Goal: Task Accomplishment & Management: Complete application form

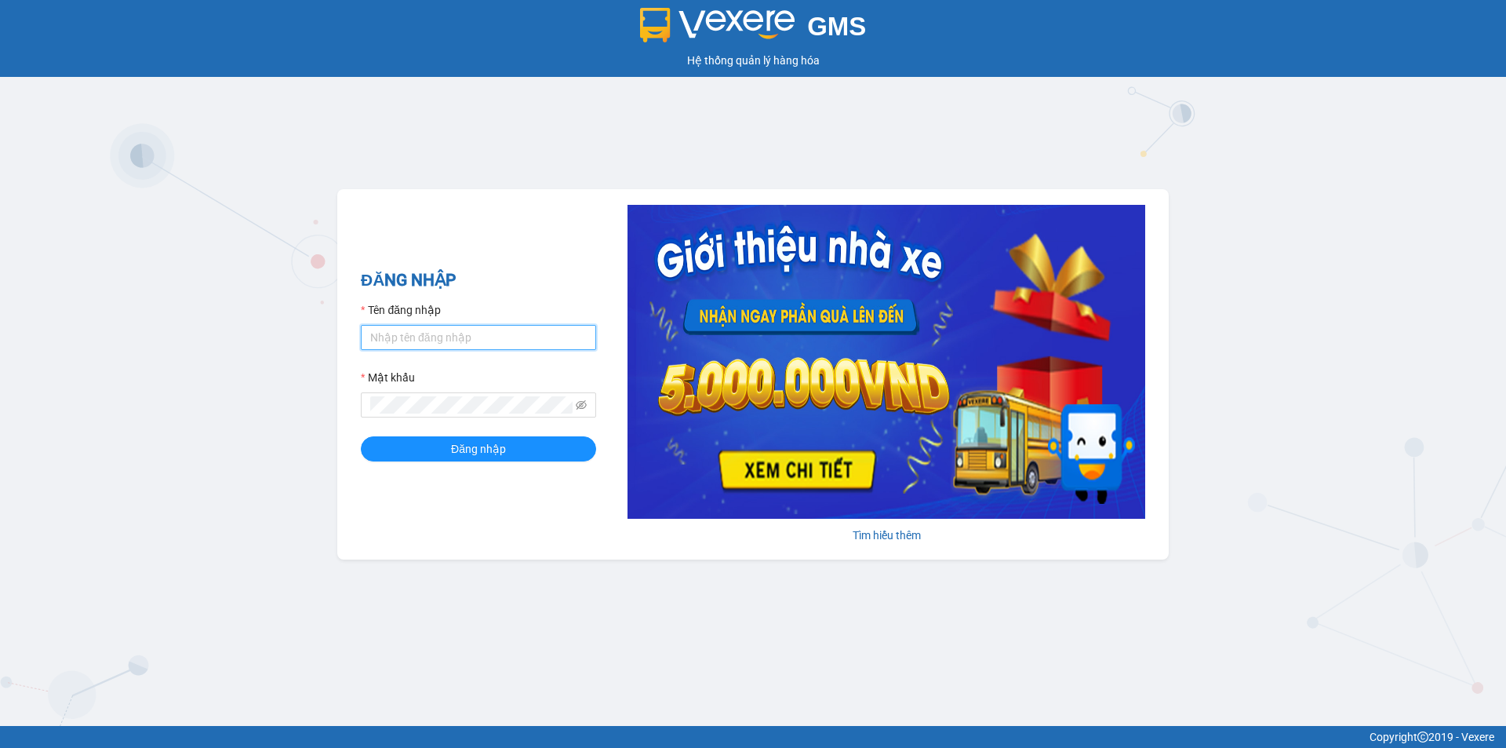
click at [526, 337] on input "Tên đăng nhập" at bounding box center [478, 337] width 235 height 25
type input "trung.minhtam"
click at [361, 436] on button "Đăng nhập" at bounding box center [478, 448] width 235 height 25
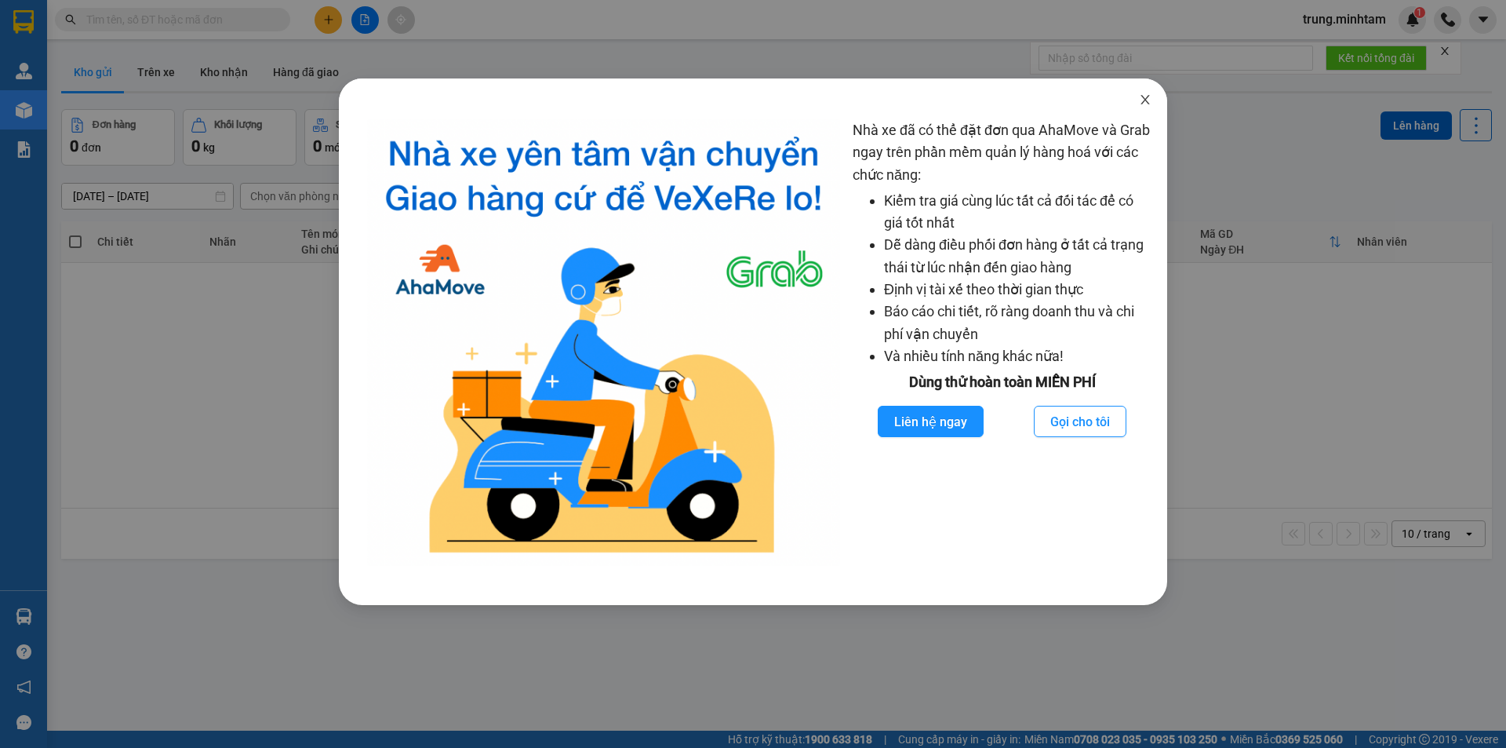
click at [1145, 100] on icon "close" at bounding box center [1145, 99] width 13 height 13
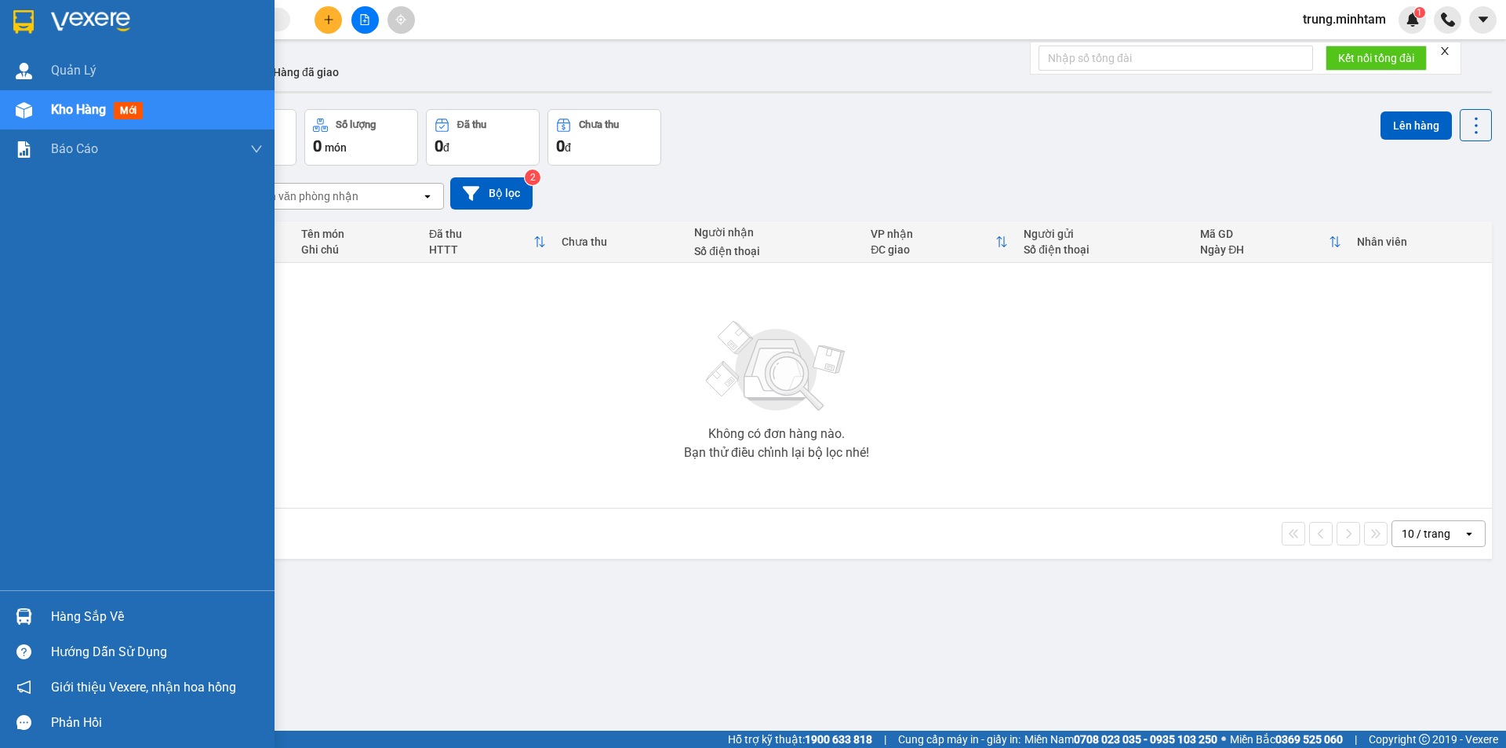
click at [93, 618] on div "Hàng sắp về" at bounding box center [157, 617] width 212 height 24
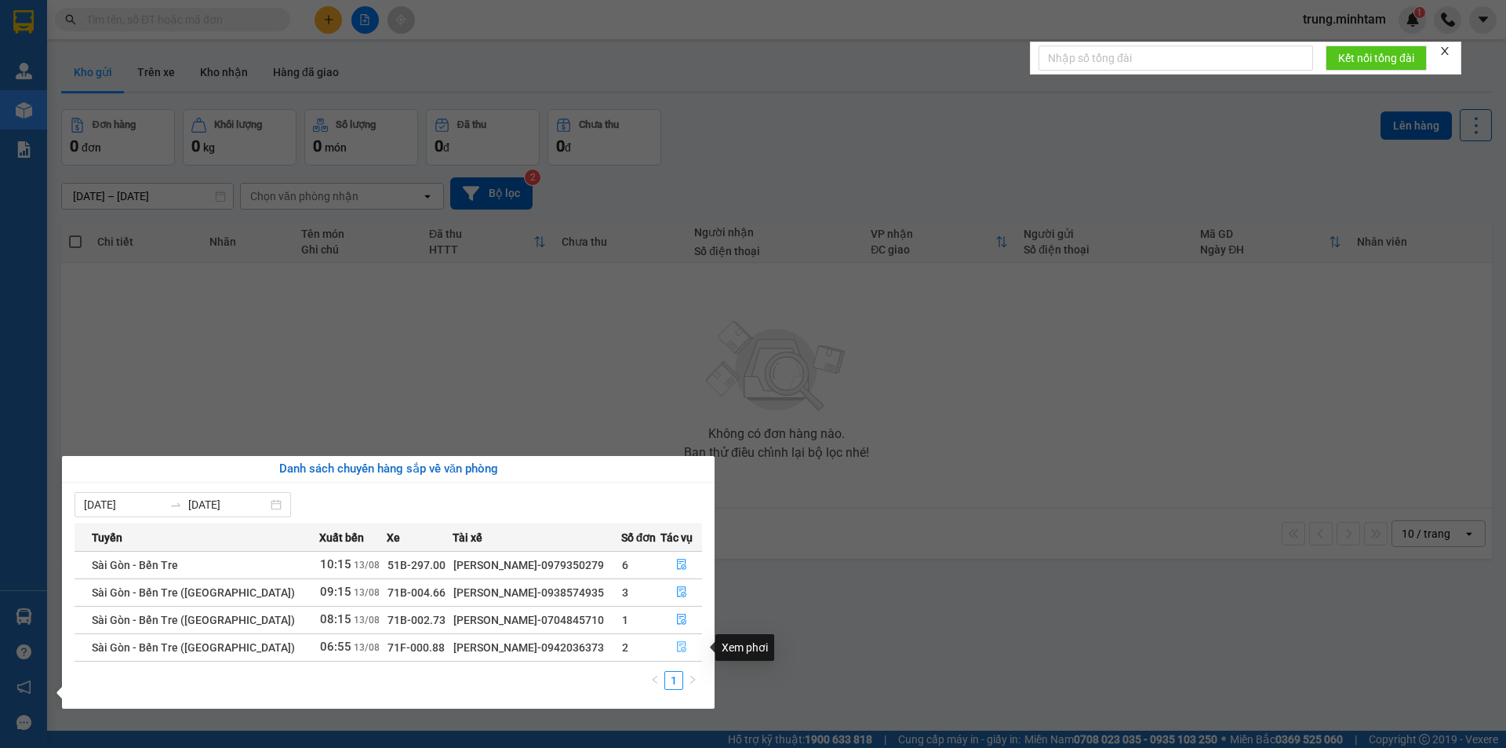
click at [676, 648] on icon "file-done" at bounding box center [681, 646] width 11 height 11
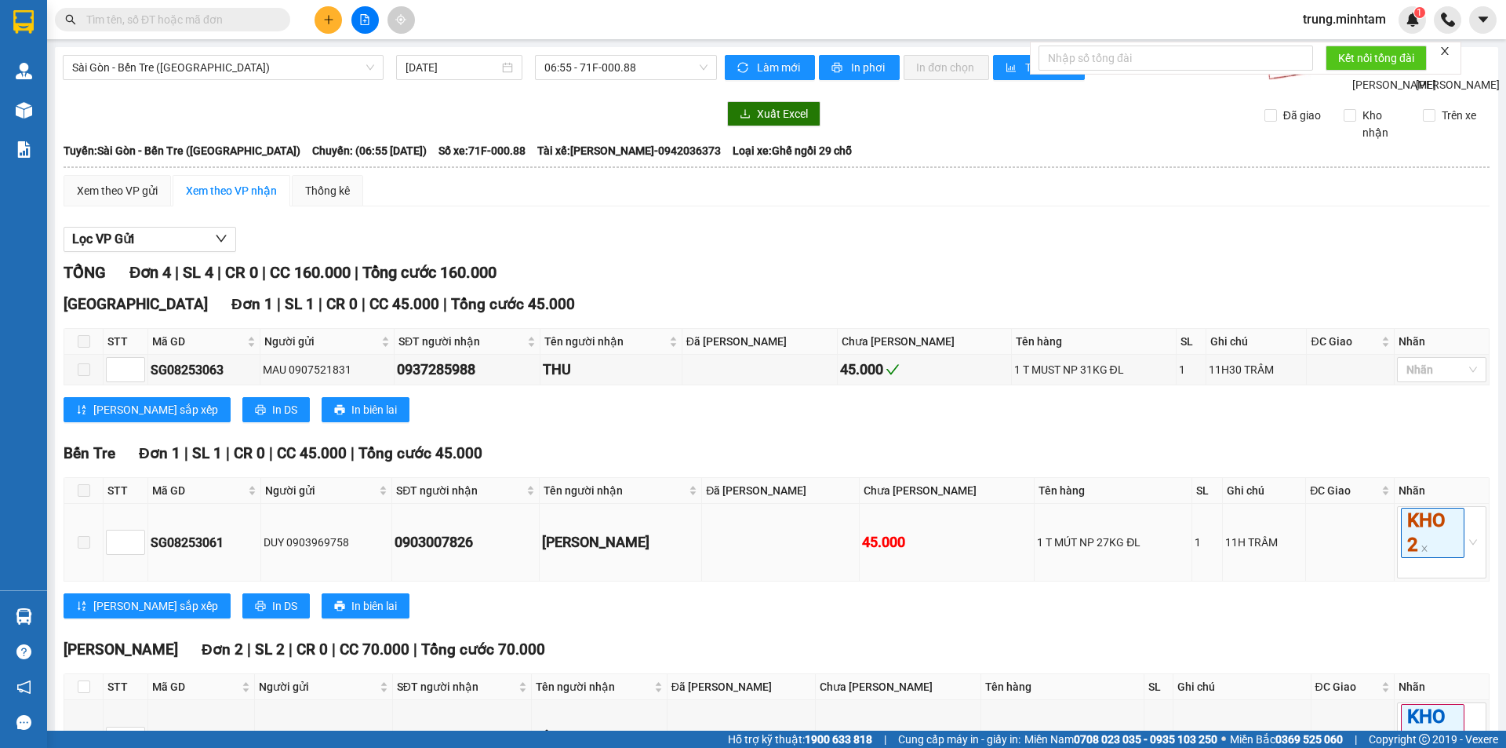
scroll to position [177, 0]
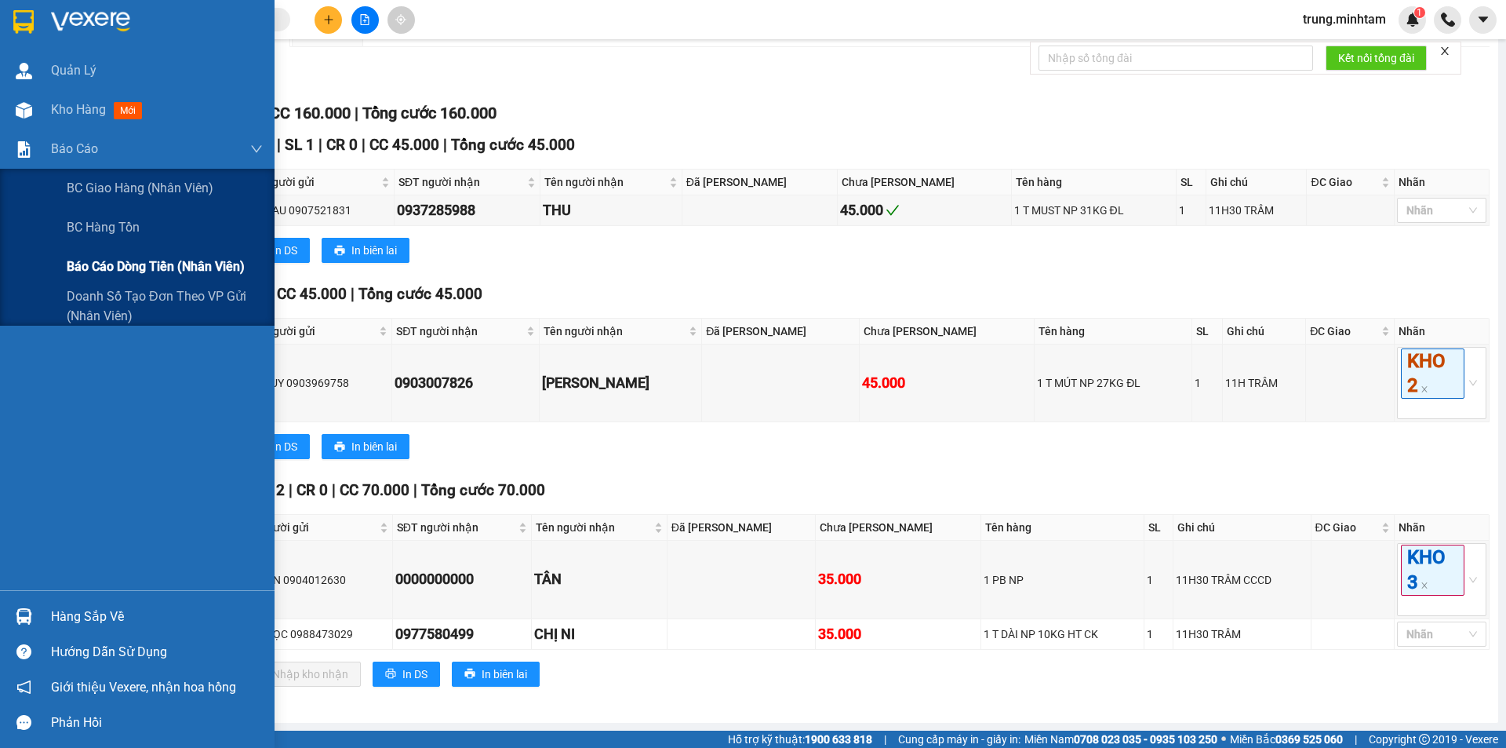
click at [107, 268] on span "Báo cáo dòng tiền (nhân viên)" at bounding box center [156, 267] width 178 height 20
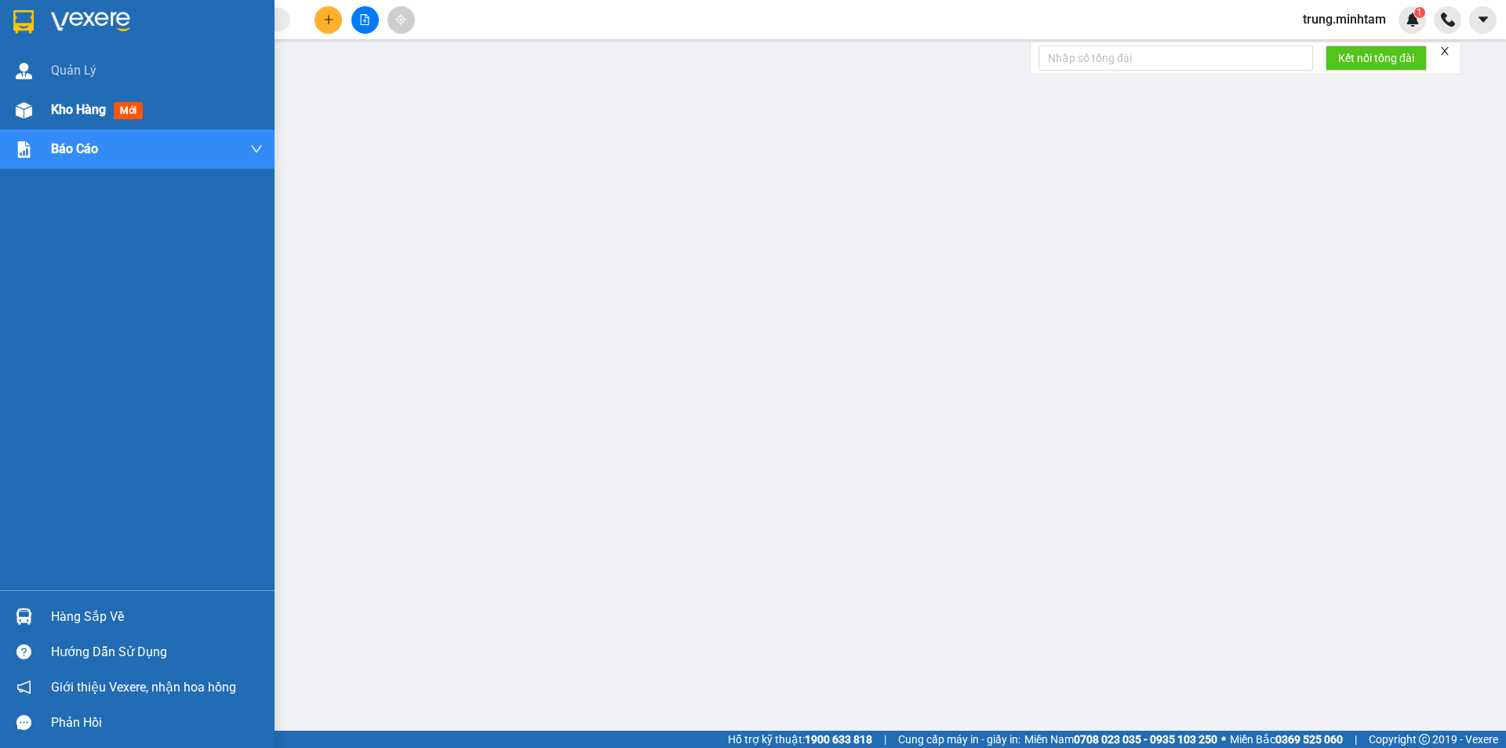
click at [77, 111] on span "Kho hàng" at bounding box center [78, 109] width 55 height 15
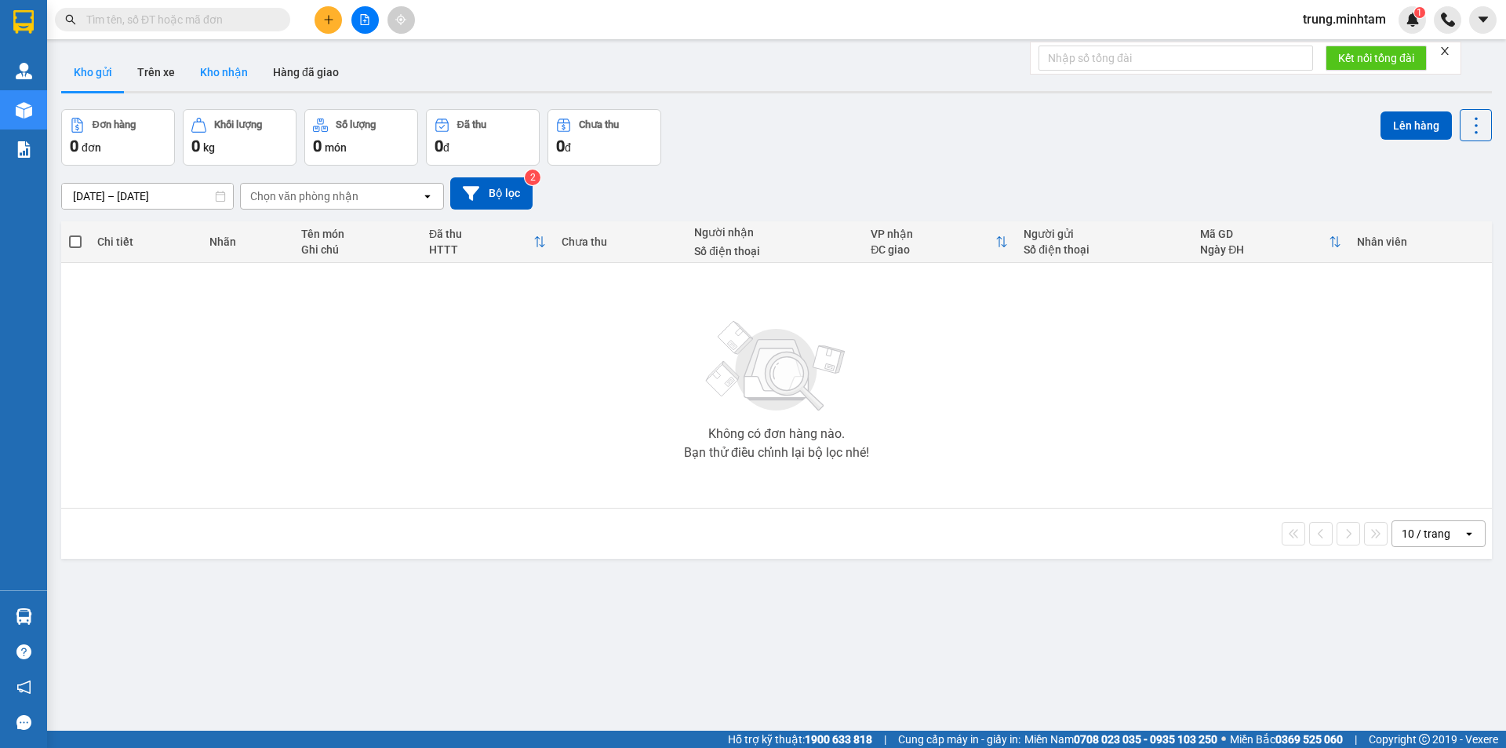
click at [224, 71] on button "Kho nhận" at bounding box center [223, 72] width 73 height 38
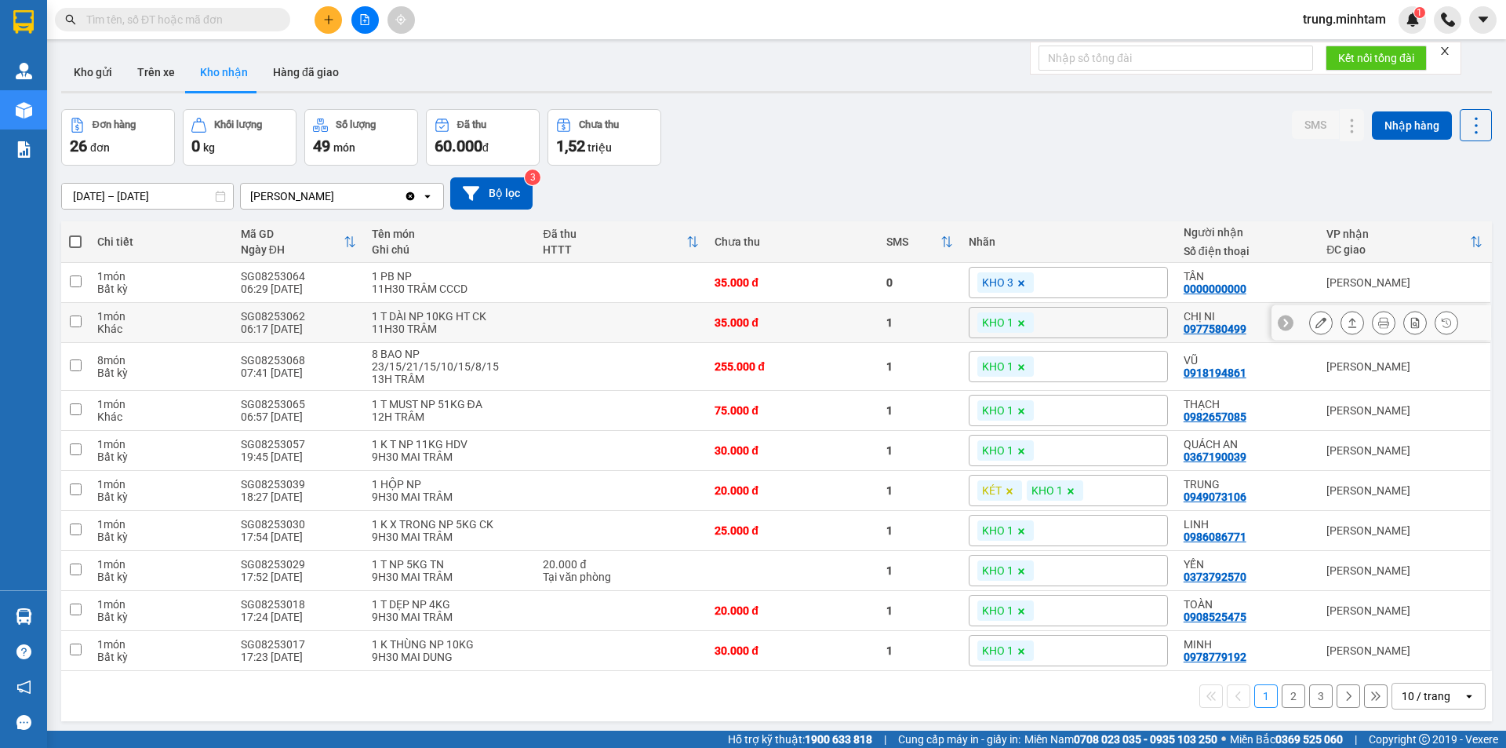
scroll to position [72, 0]
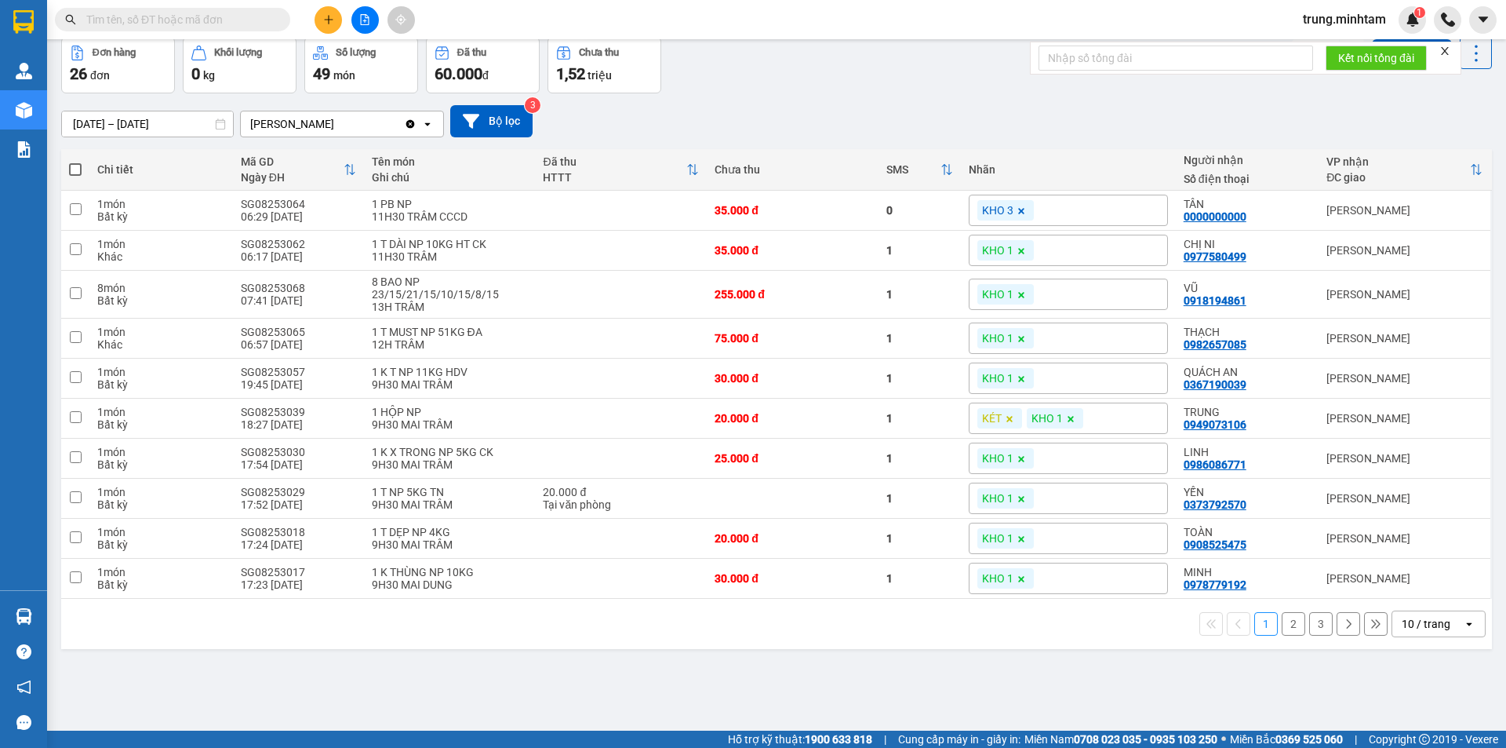
click at [1434, 628] on div "10 / trang" at bounding box center [1426, 624] width 49 height 16
click at [1428, 592] on span "100 / trang" at bounding box center [1420, 589] width 56 height 16
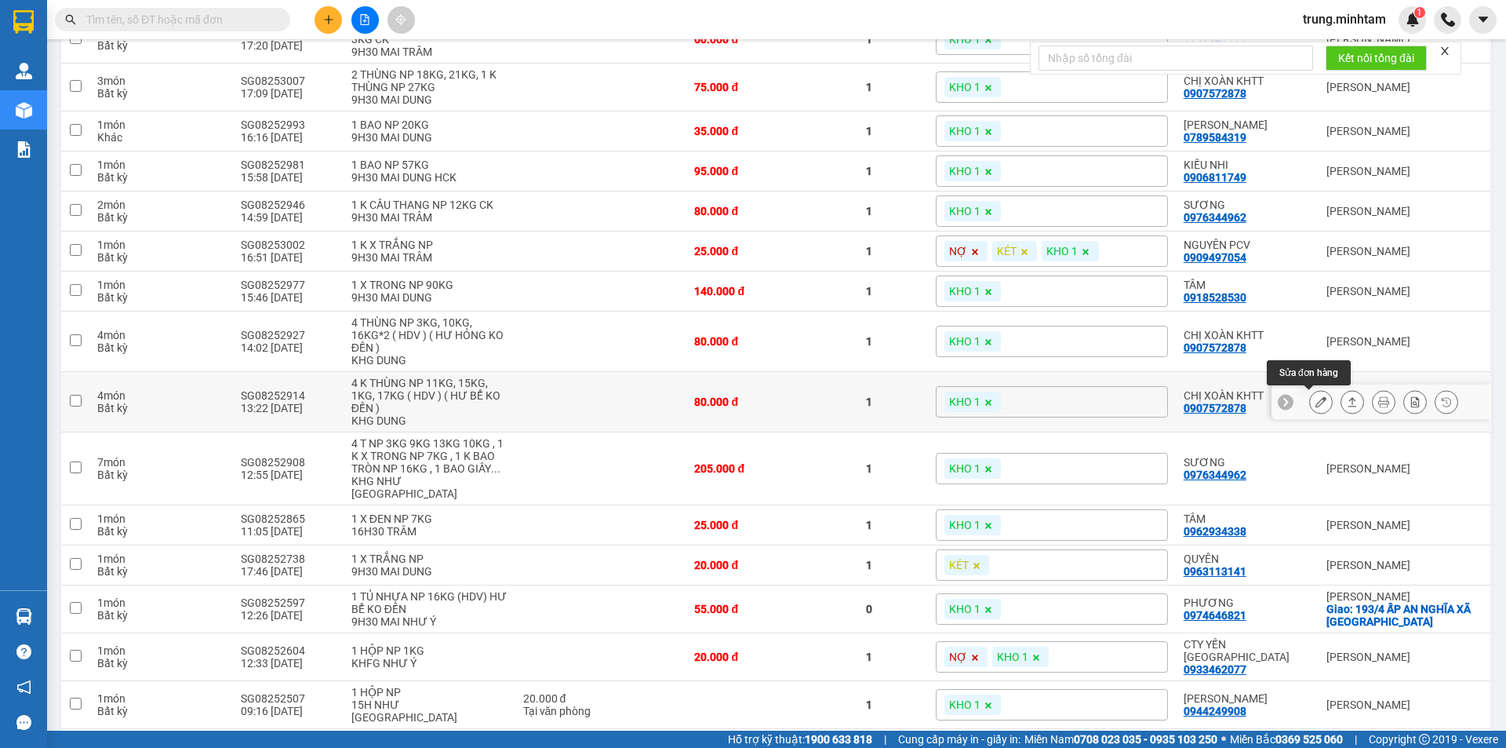
scroll to position [730, 0]
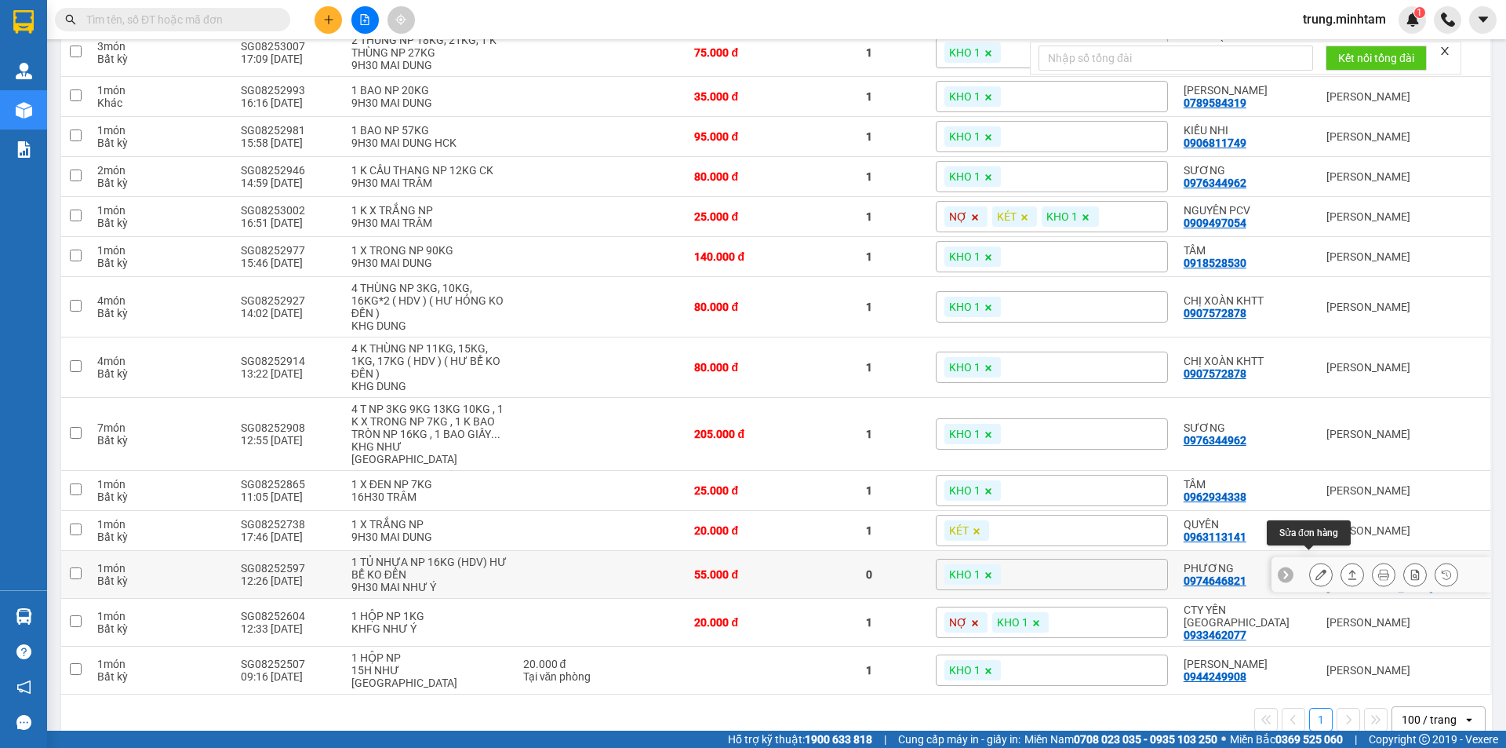
click at [1316, 569] on icon at bounding box center [1321, 574] width 11 height 11
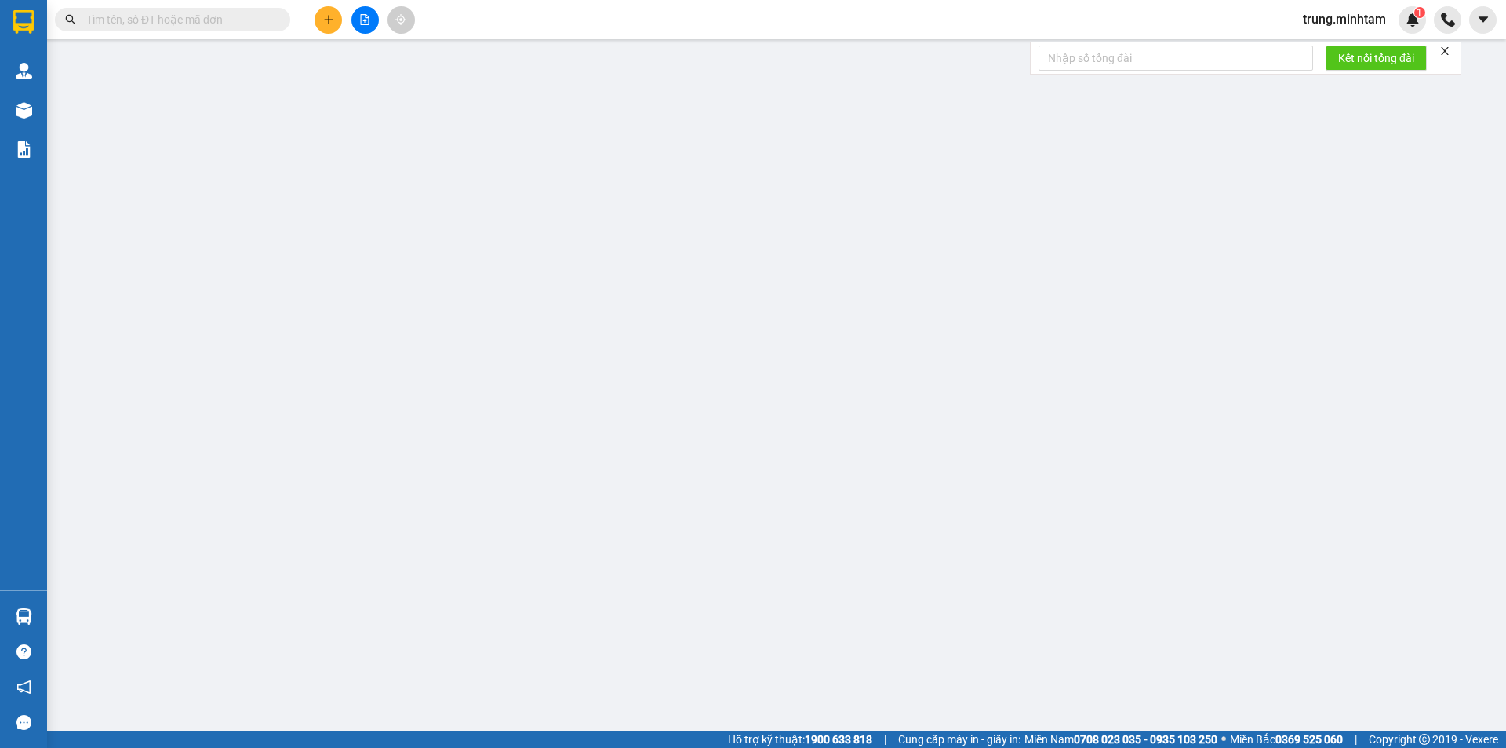
type input "0973470721"
type input "NHƯ"
type input "0974646821"
type input "PHƯƠNG"
checkbox input "true"
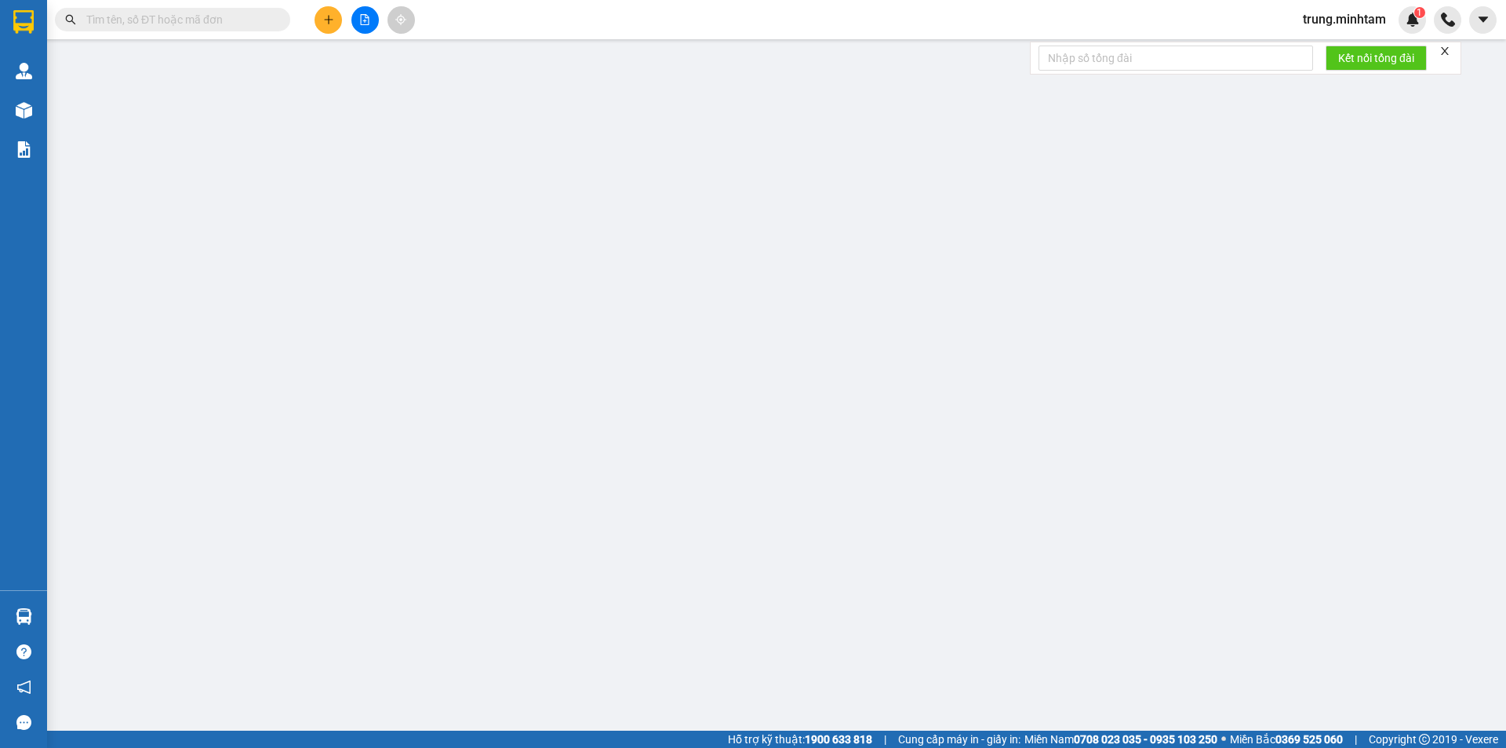
type input "193/4 ẤP AN NGHĨA XÃ AN HÓA"
type input "HCK / PHÍ GTN CHƯA THU 120K KLLĐ"
type input "55.000"
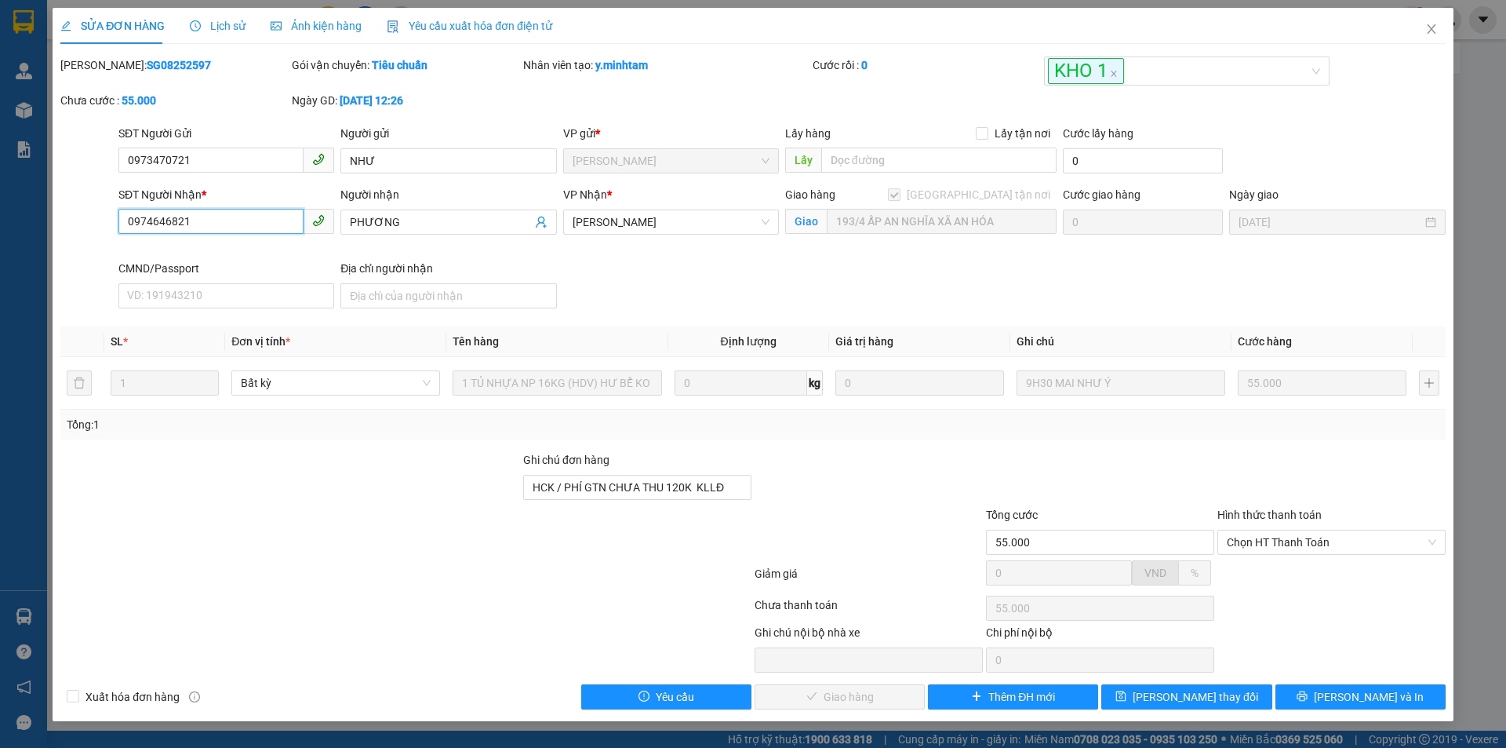
drag, startPoint x: 192, startPoint y: 222, endPoint x: 48, endPoint y: 224, distance: 144.4
click at [48, 224] on div "SỬA ĐƠN HÀNG Lịch sử Ảnh kiện hàng Yêu cầu xuất hóa đơn điện tử Total Paid Fee …" at bounding box center [753, 374] width 1506 height 748
click at [1374, 695] on span "[PERSON_NAME] và In" at bounding box center [1369, 696] width 110 height 17
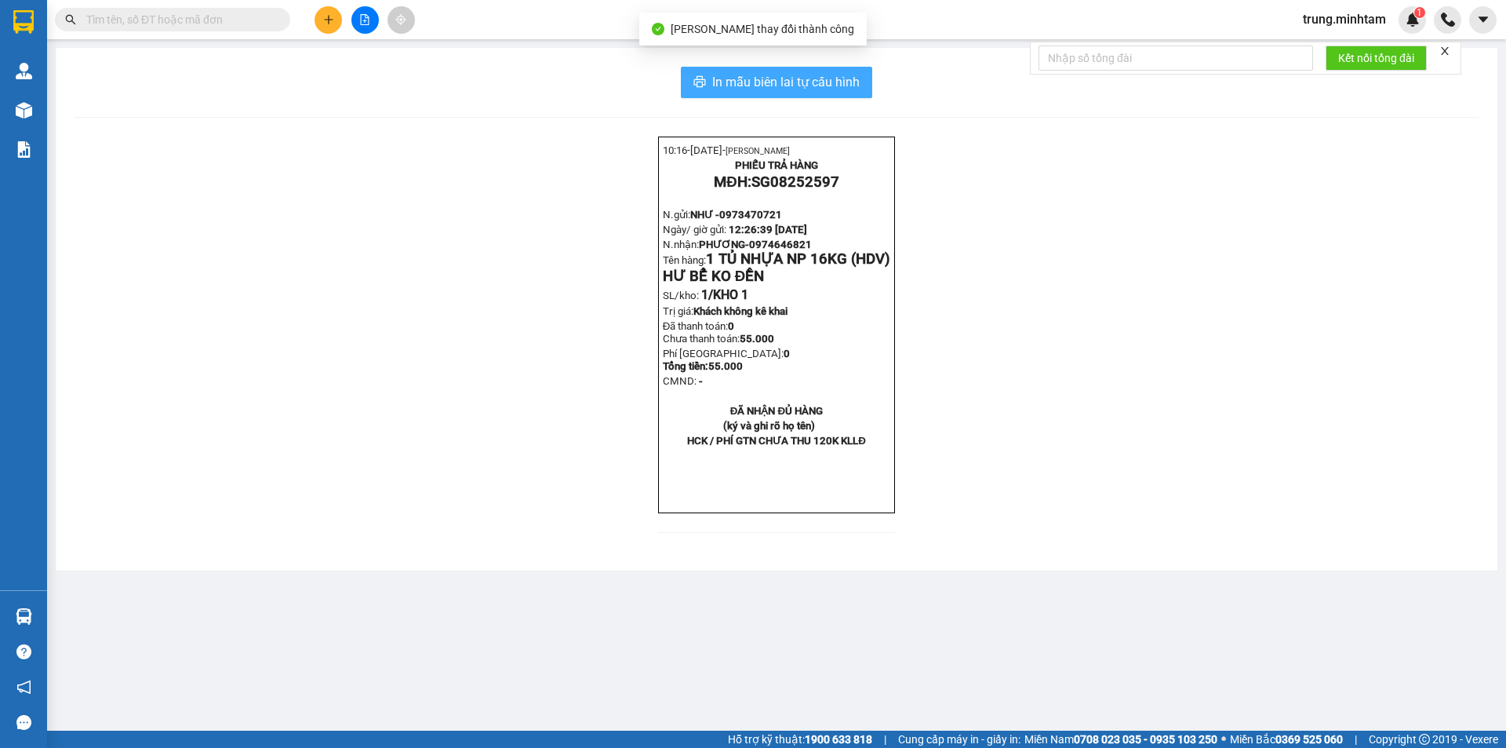
click at [807, 79] on span "In mẫu biên lai tự cấu hình" at bounding box center [785, 82] width 147 height 20
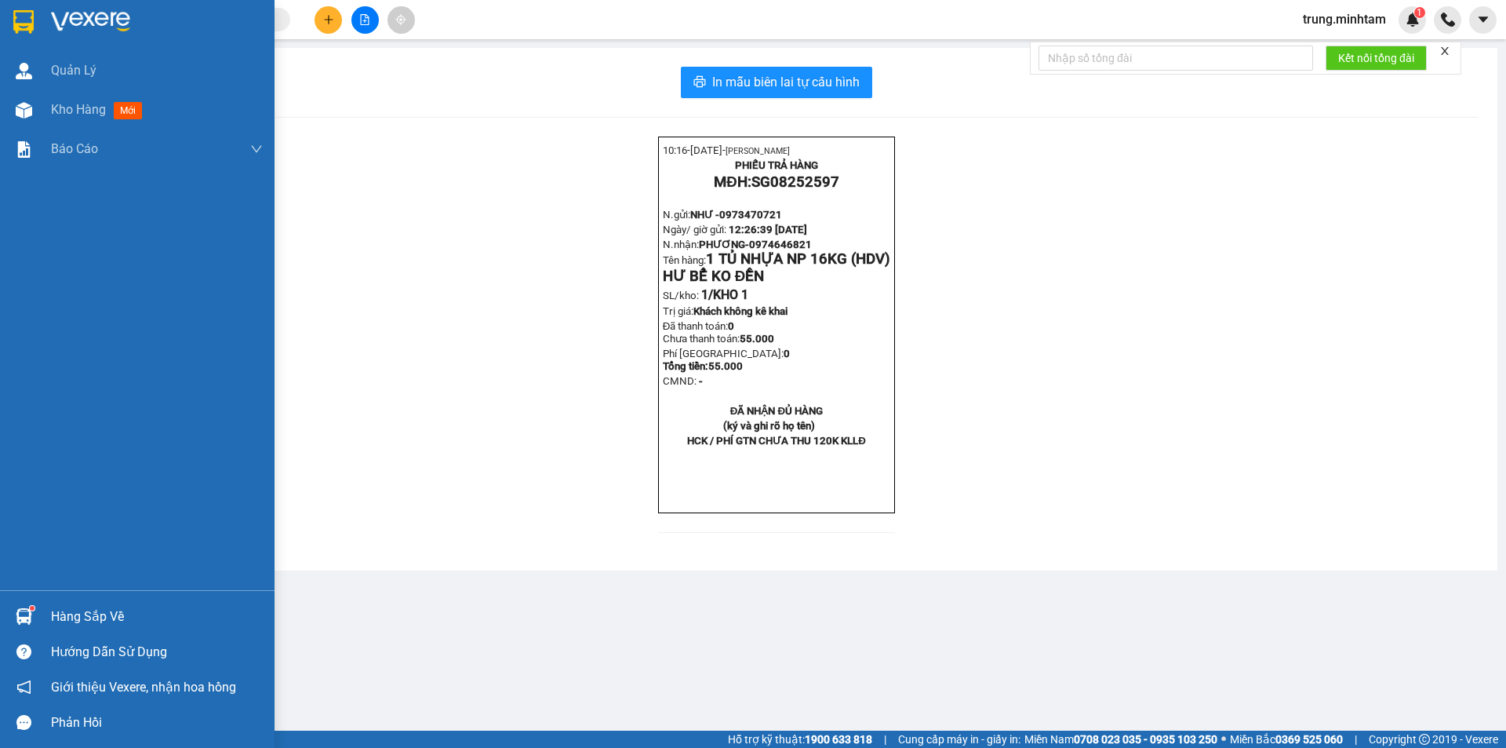
click at [24, 20] on img at bounding box center [23, 22] width 20 height 24
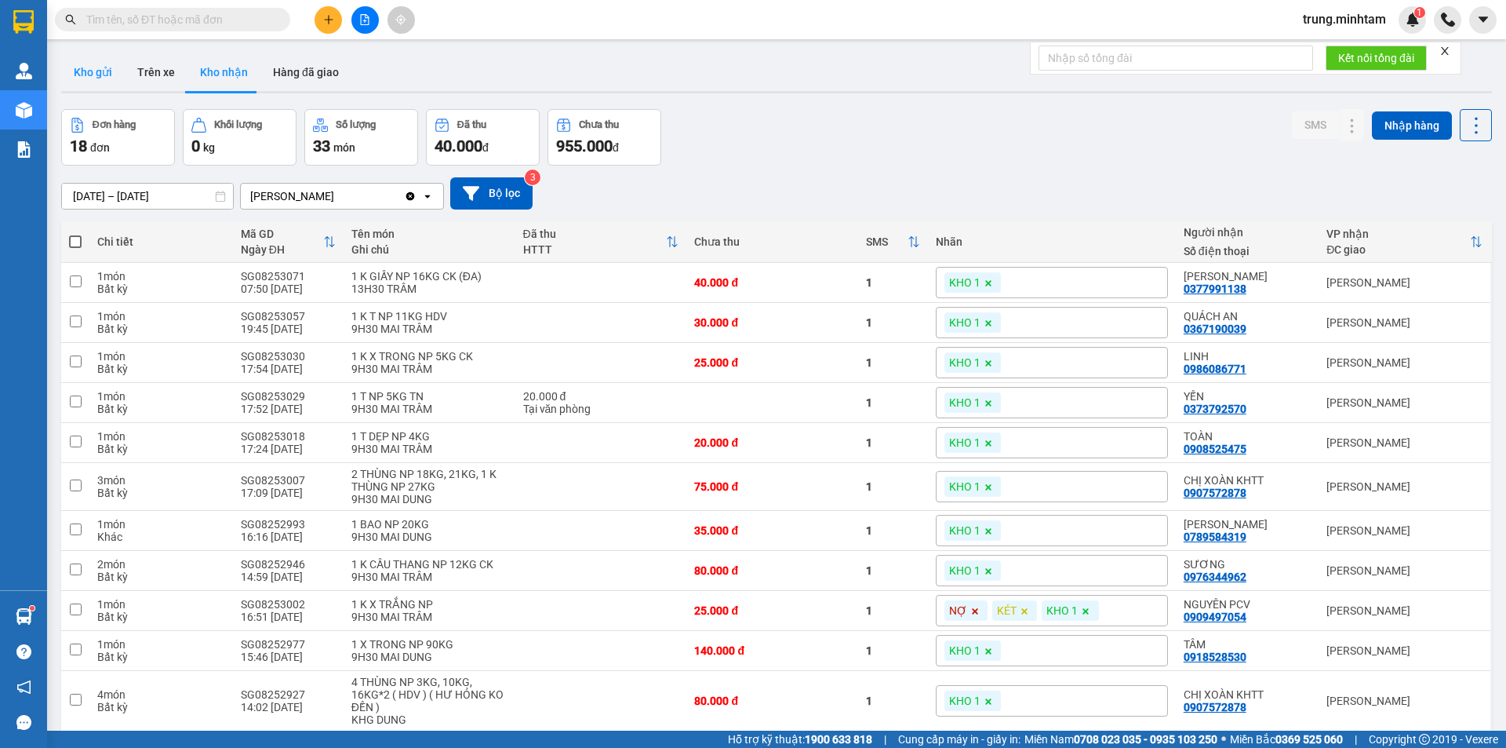
click at [106, 75] on button "Kho gửi" at bounding box center [93, 72] width 64 height 38
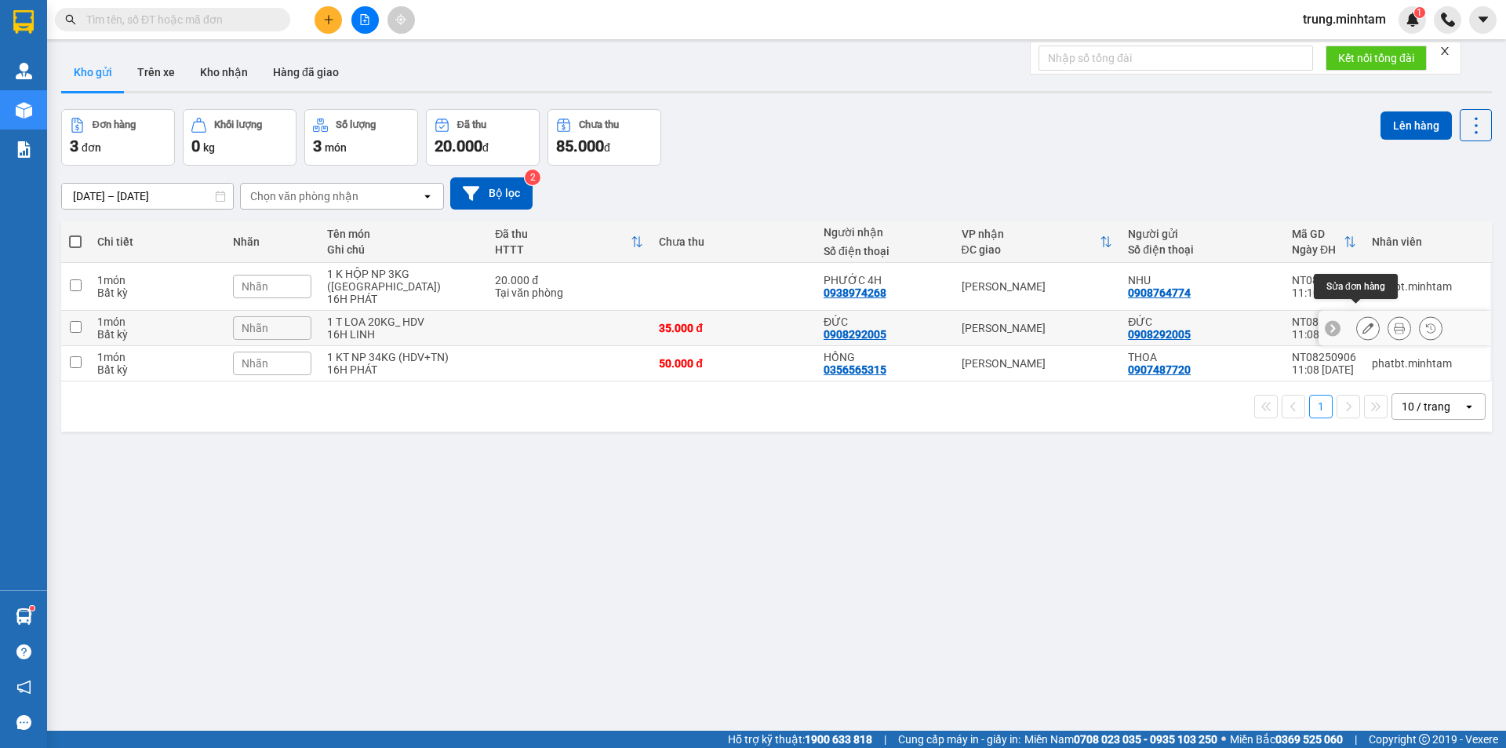
click at [1363, 322] on icon at bounding box center [1368, 327] width 11 height 11
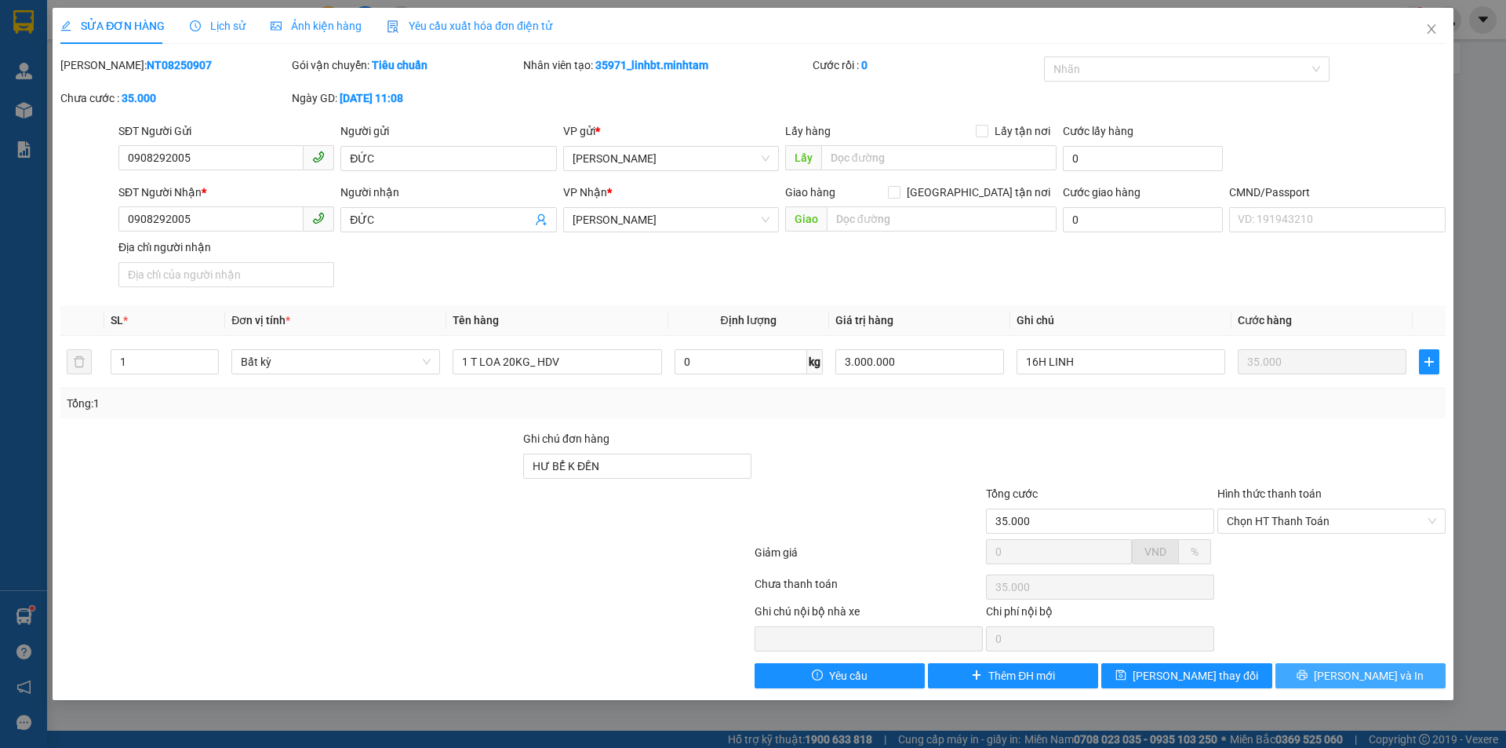
click at [1352, 664] on button "[PERSON_NAME] và In" at bounding box center [1361, 675] width 170 height 25
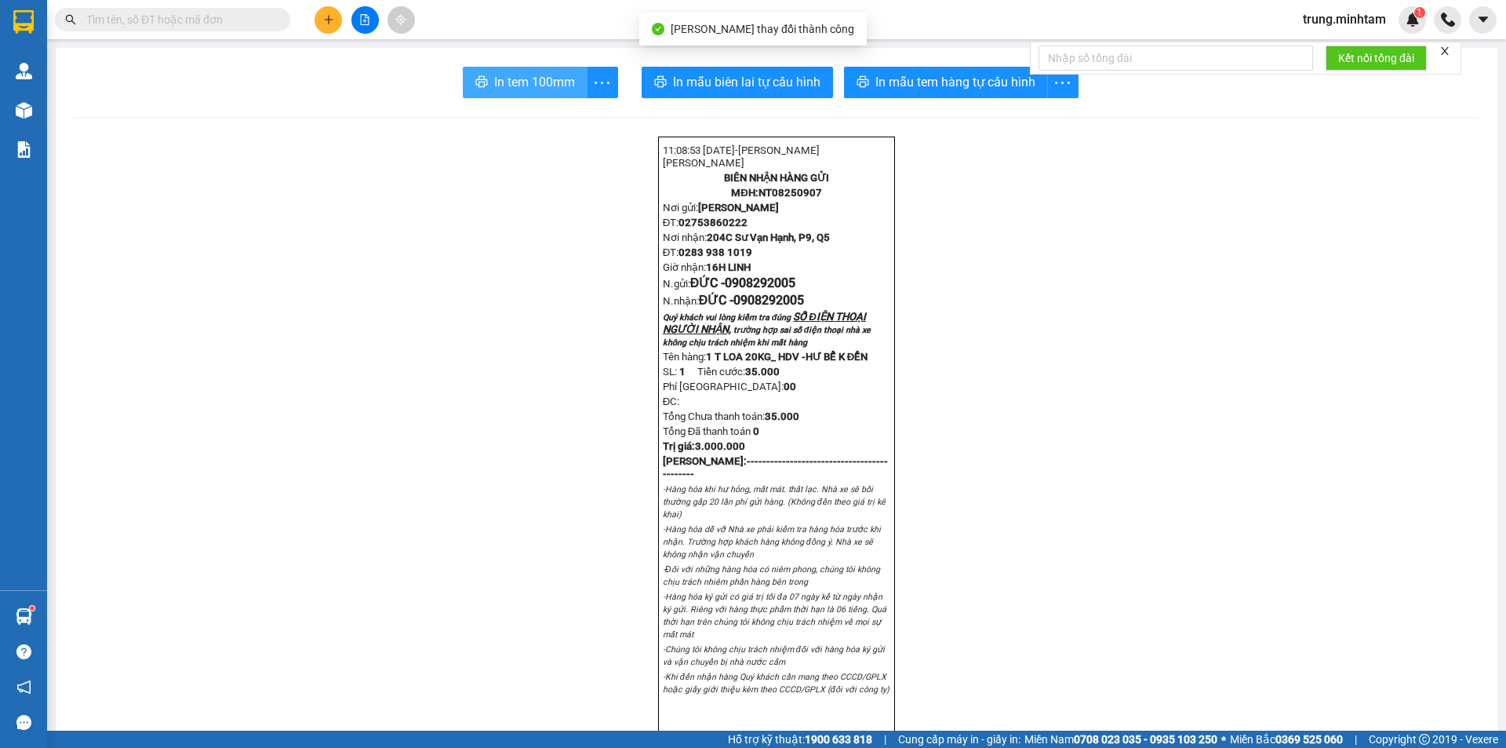
click at [532, 89] on span "In tem 100mm" at bounding box center [534, 82] width 81 height 20
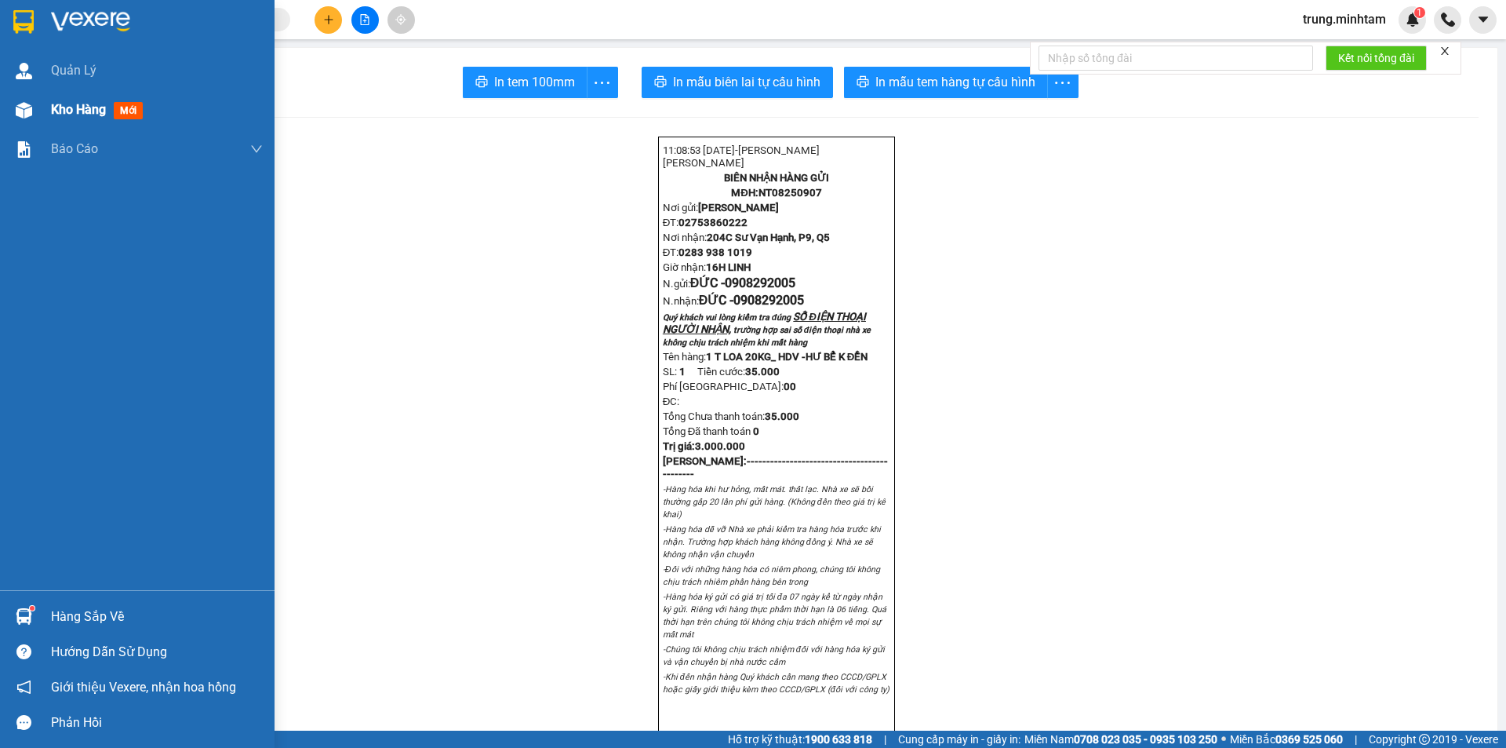
click at [97, 109] on span "Kho hàng" at bounding box center [78, 109] width 55 height 15
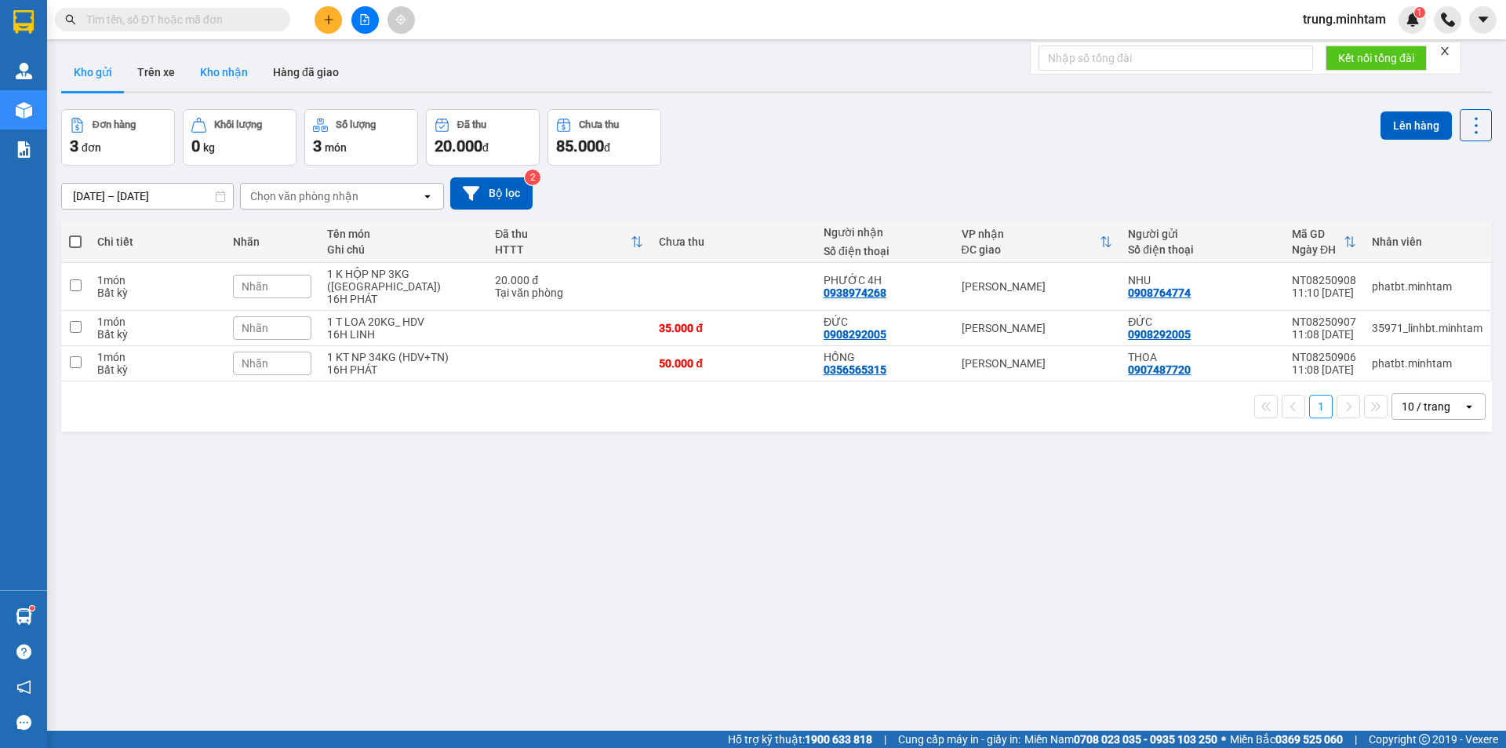
click at [233, 71] on button "Kho nhận" at bounding box center [223, 72] width 73 height 38
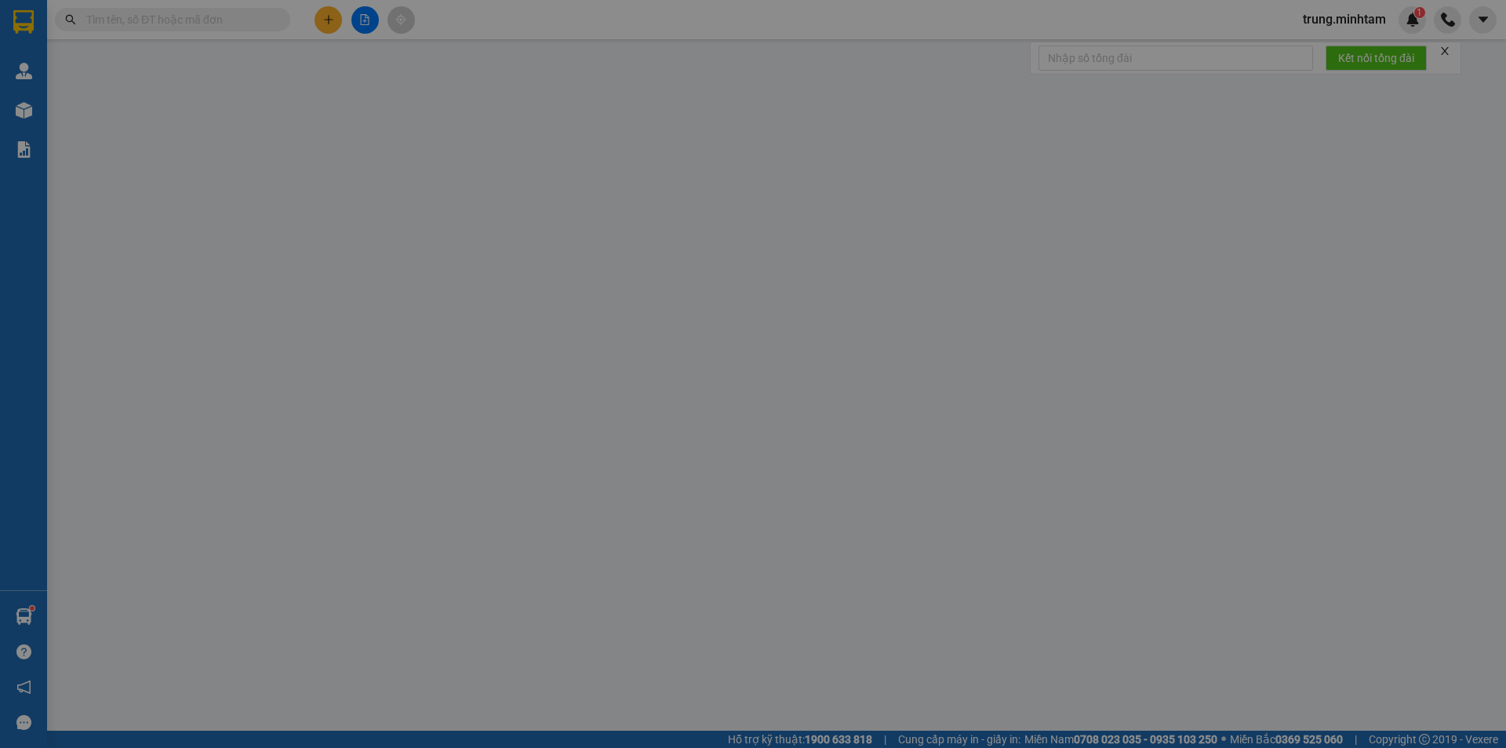
type input "0973470721"
type input "NHƯ"
type input "0974646821"
type input "PHƯƠNG"
checkbox input "true"
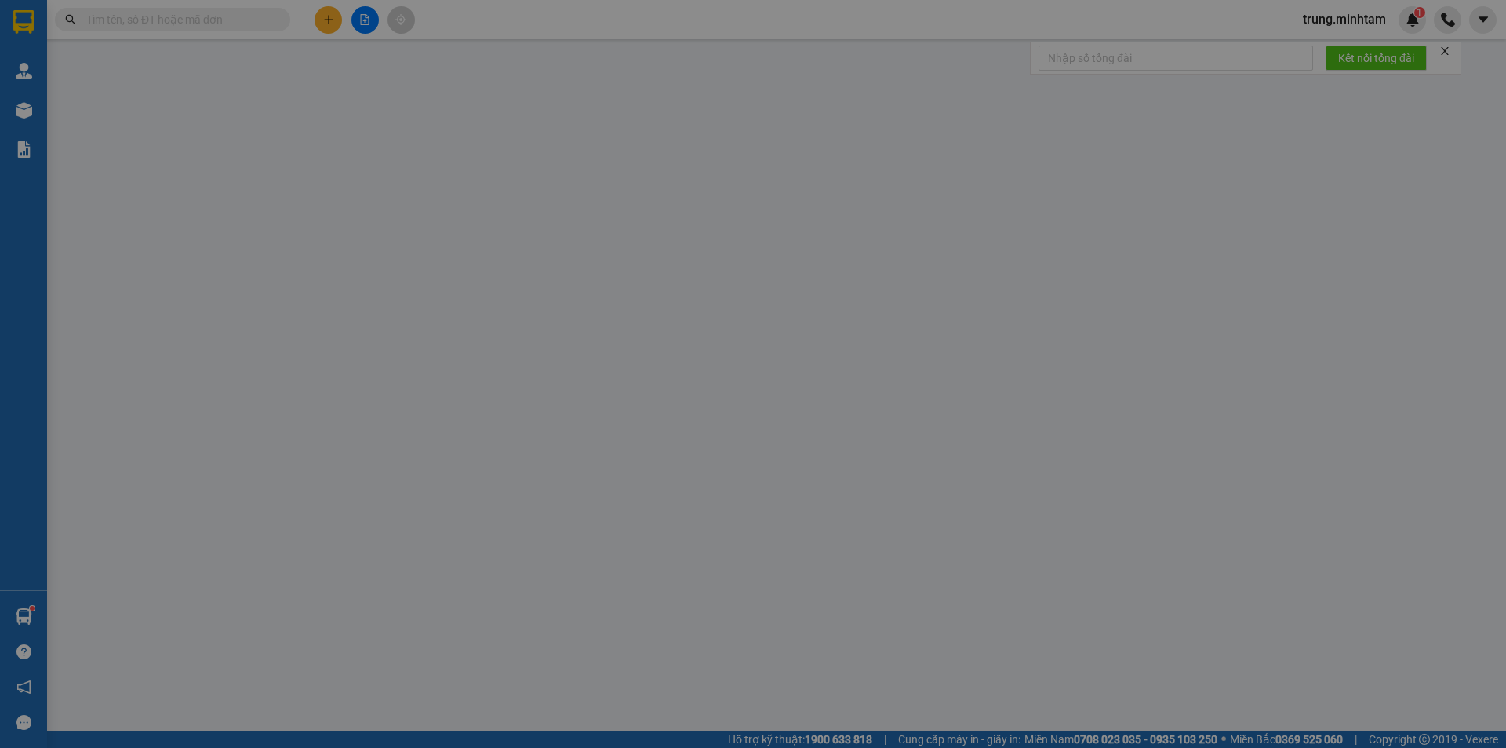
type input "193/4 ẤP AN NGHĨA XÃ AN HÓA"
type input "HCK / PHÍ GTN CHƯA THU 120K KLLĐ"
type input "55.000"
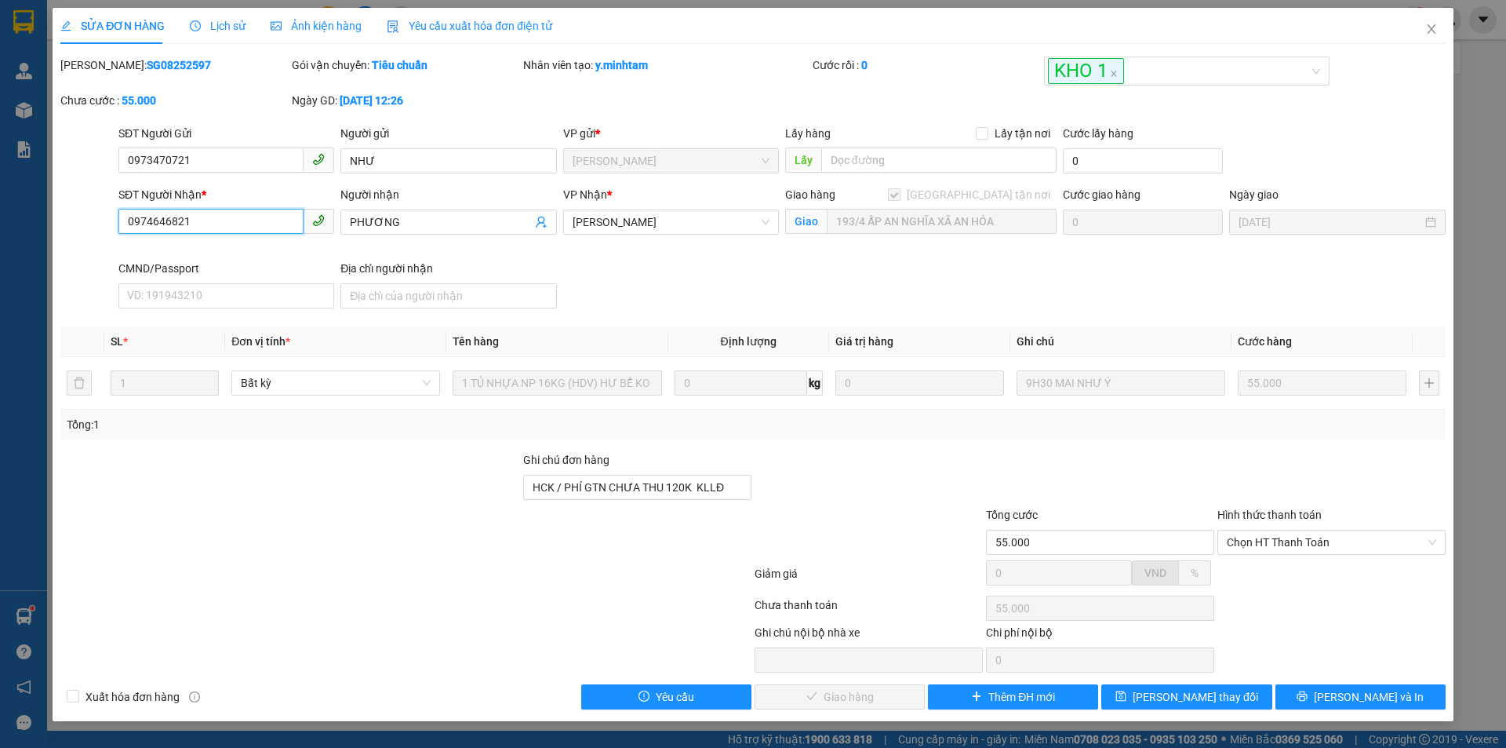
drag, startPoint x: 190, startPoint y: 221, endPoint x: 40, endPoint y: 242, distance: 151.2
click at [40, 242] on div "SỬA ĐƠN HÀNG Lịch sử Ảnh kiện hàng Yêu cầu xuất hóa đơn điện tử Total Paid Fee …" at bounding box center [753, 374] width 1506 height 748
click at [479, 478] on div at bounding box center [290, 478] width 463 height 55
click at [1433, 30] on icon "close" at bounding box center [1431, 29] width 13 height 13
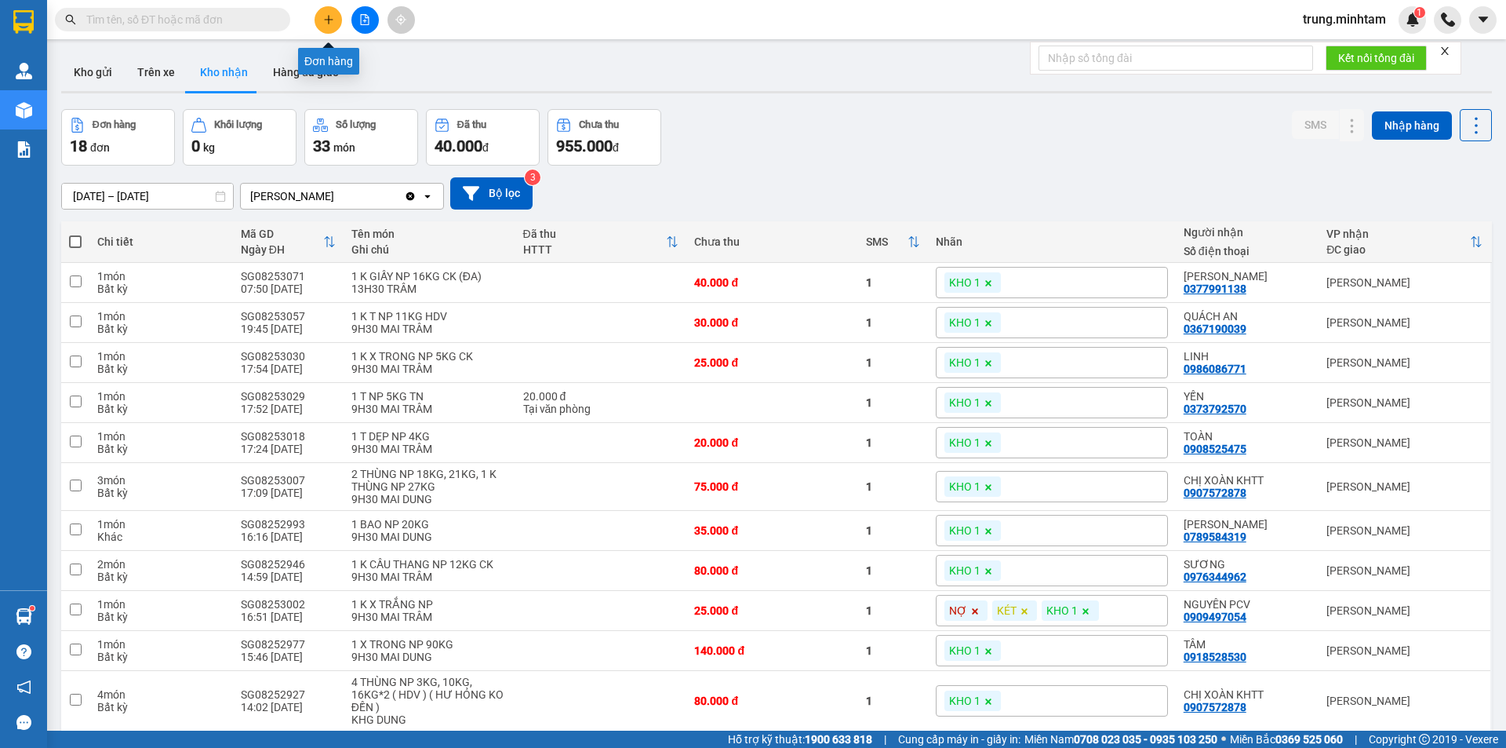
click at [329, 24] on icon "plus" at bounding box center [328, 19] width 11 height 11
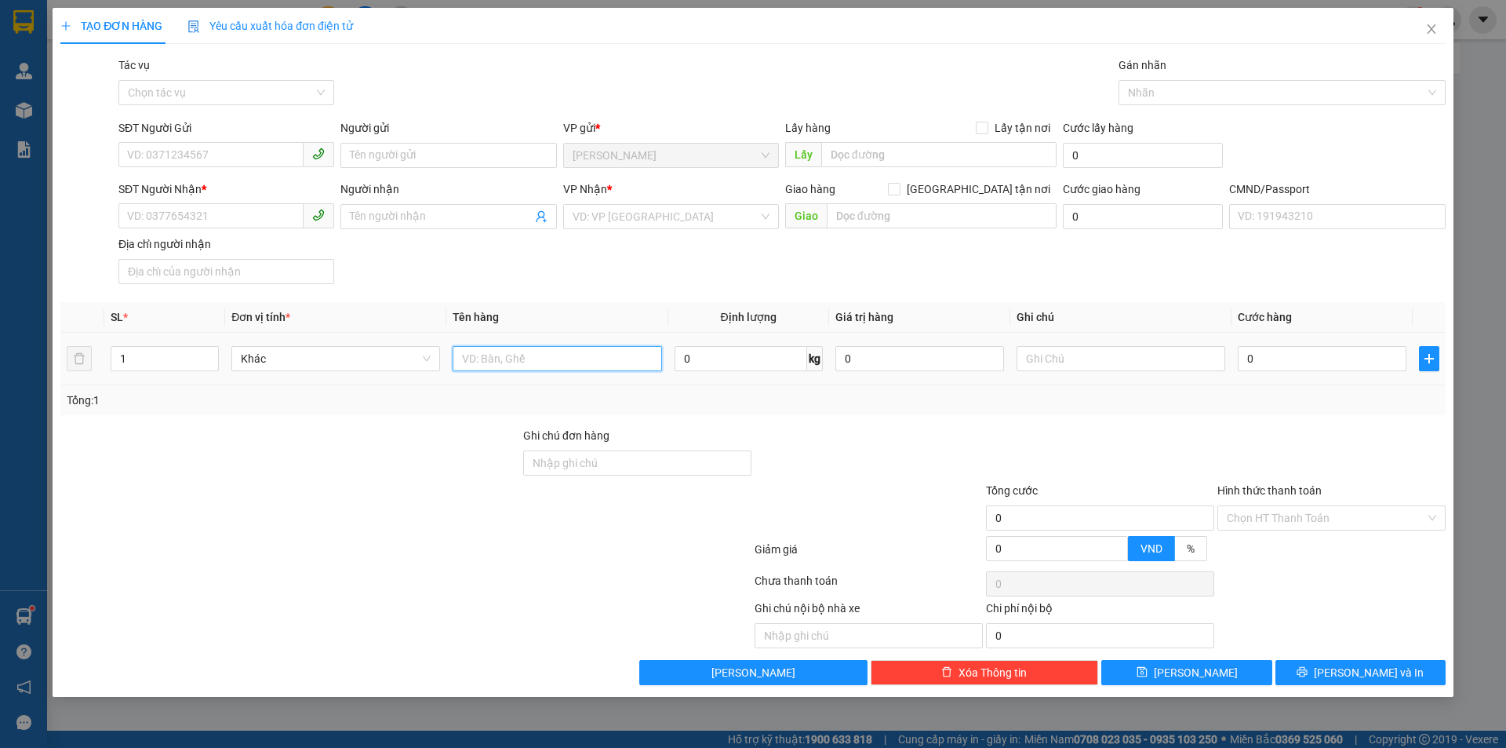
click at [599, 359] on input "text" at bounding box center [557, 358] width 209 height 25
type input "1 X TRẮNG 3 KG NP (ĐL)"
drag, startPoint x: 204, startPoint y: 160, endPoint x: 222, endPoint y: 154, distance: 19.1
click at [205, 160] on input "SĐT Người Gửi" at bounding box center [210, 154] width 185 height 25
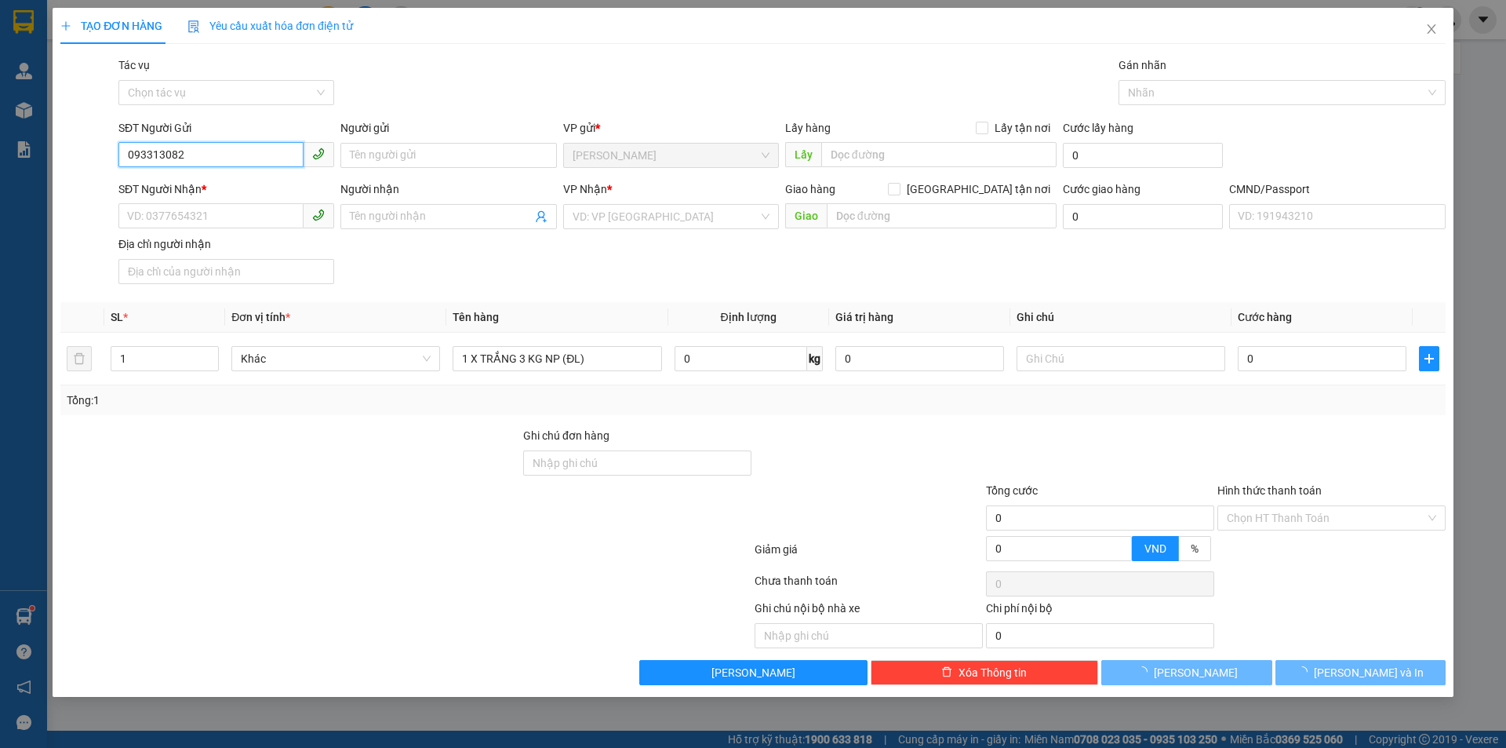
type input "0933130828"
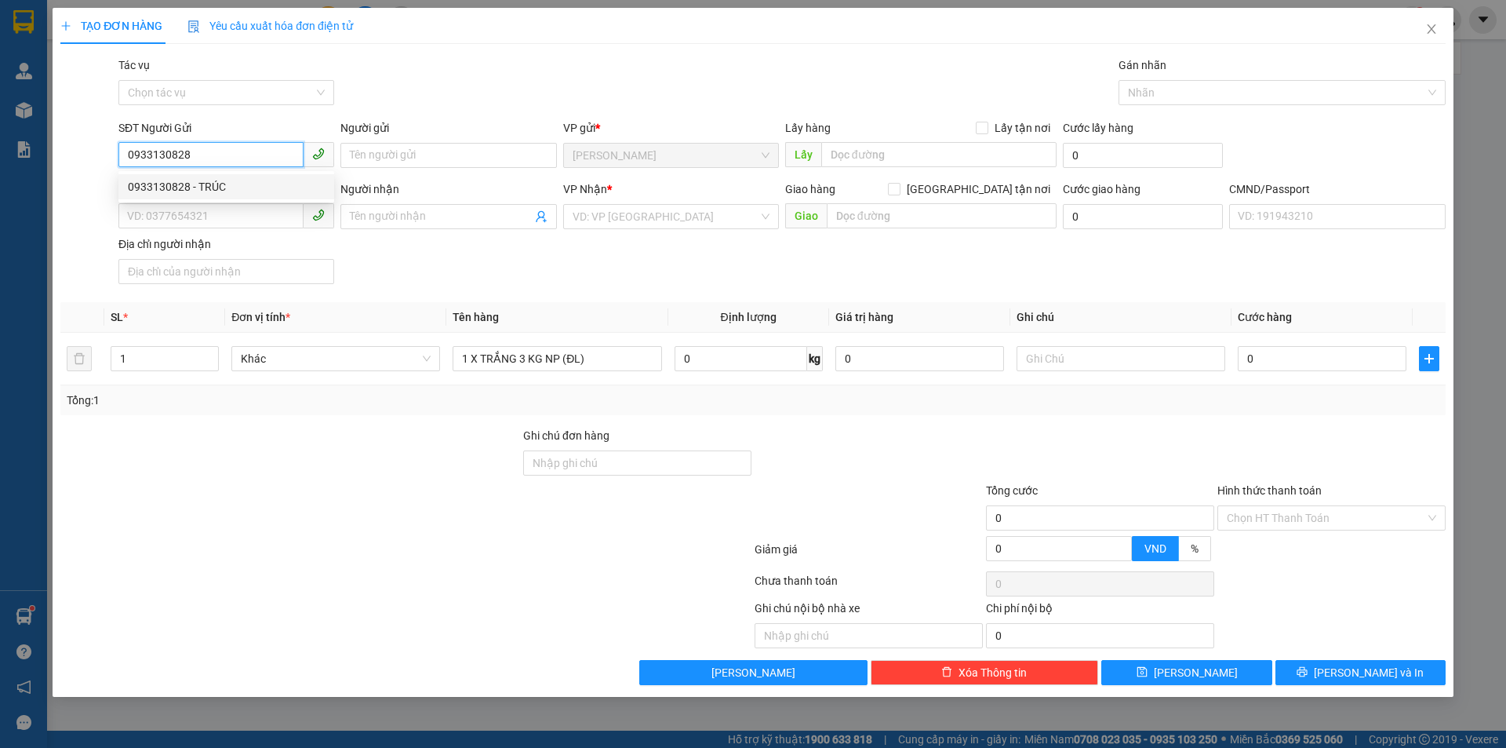
click at [209, 187] on div "0933130828 - TRÚC" at bounding box center [226, 186] width 197 height 17
type input "TRÚC"
type input "0906909828"
type input "TRANG"
type input "0933130828"
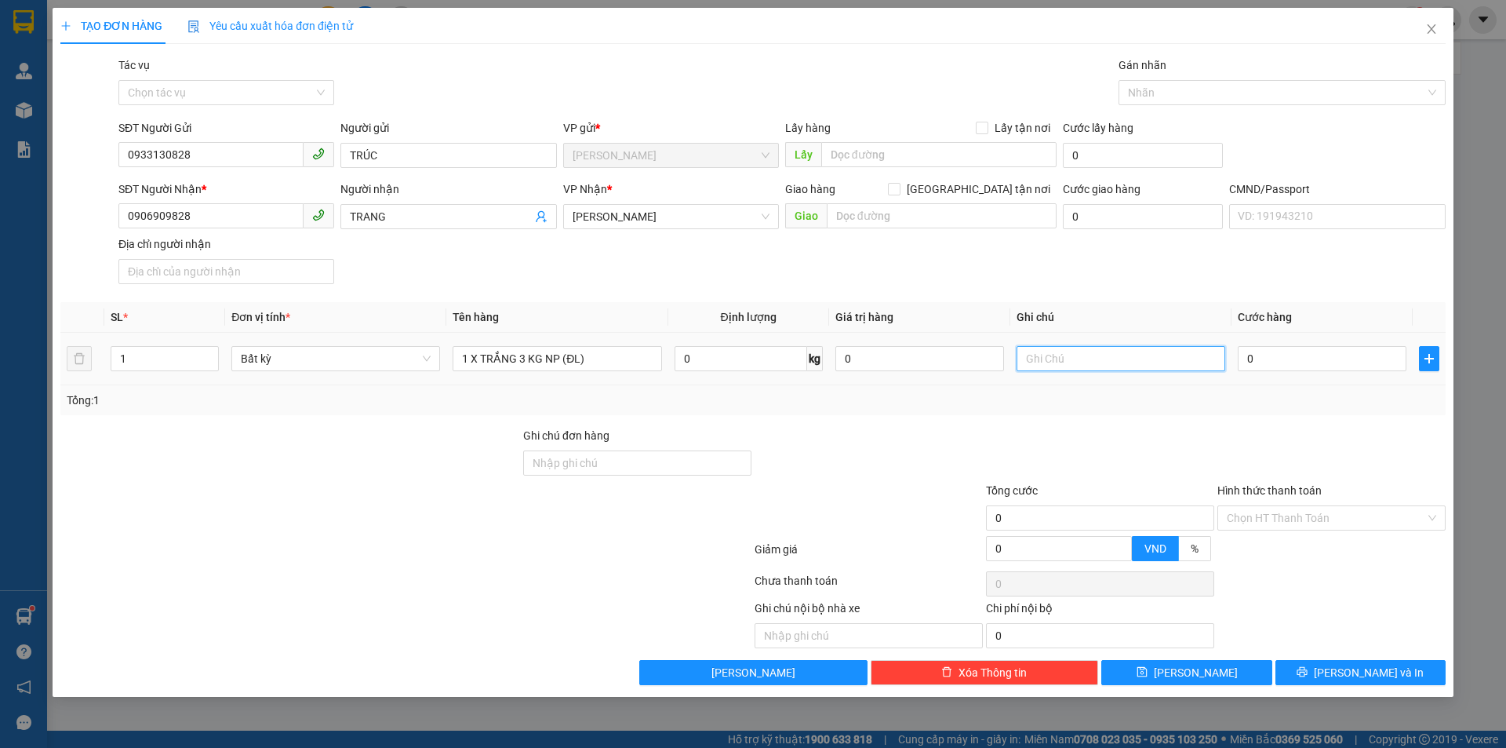
click at [1099, 351] on input "text" at bounding box center [1121, 358] width 209 height 25
type input "16H TRUNG"
click at [1347, 671] on span "[PERSON_NAME] và In" at bounding box center [1369, 672] width 110 height 17
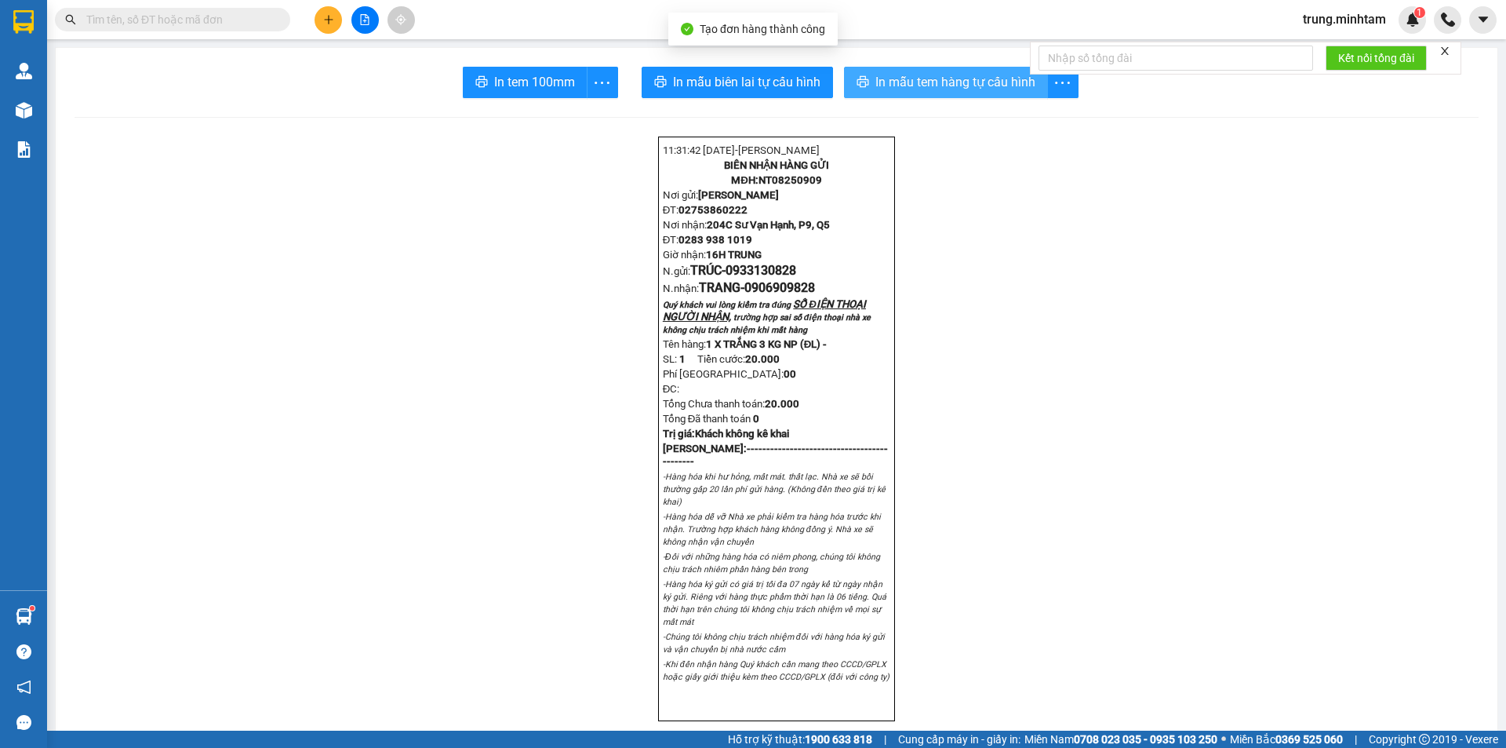
click at [988, 82] on span "In mẫu tem hàng tự cấu hình" at bounding box center [956, 82] width 160 height 20
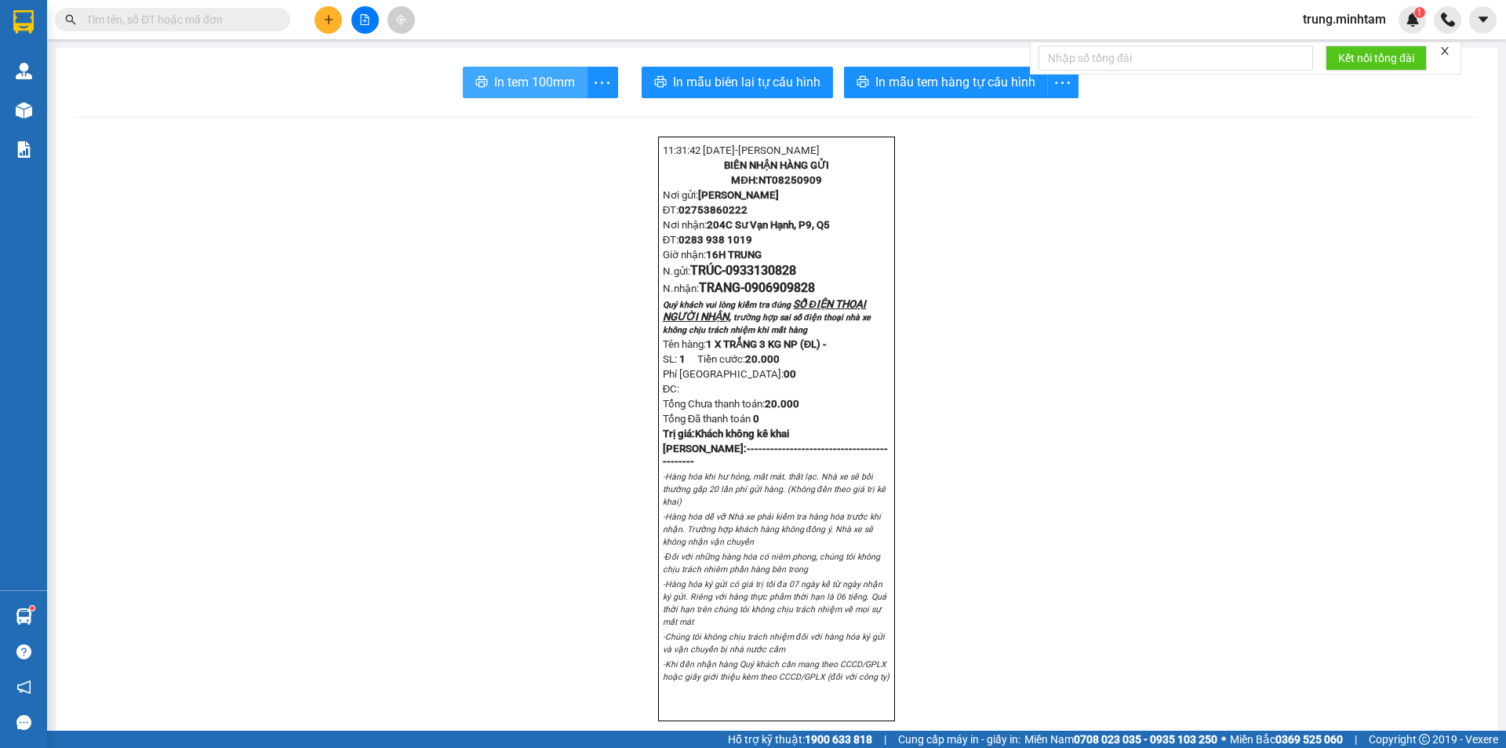
click at [541, 90] on span "In tem 100mm" at bounding box center [534, 82] width 81 height 20
